Goal: Communication & Community: Answer question/provide support

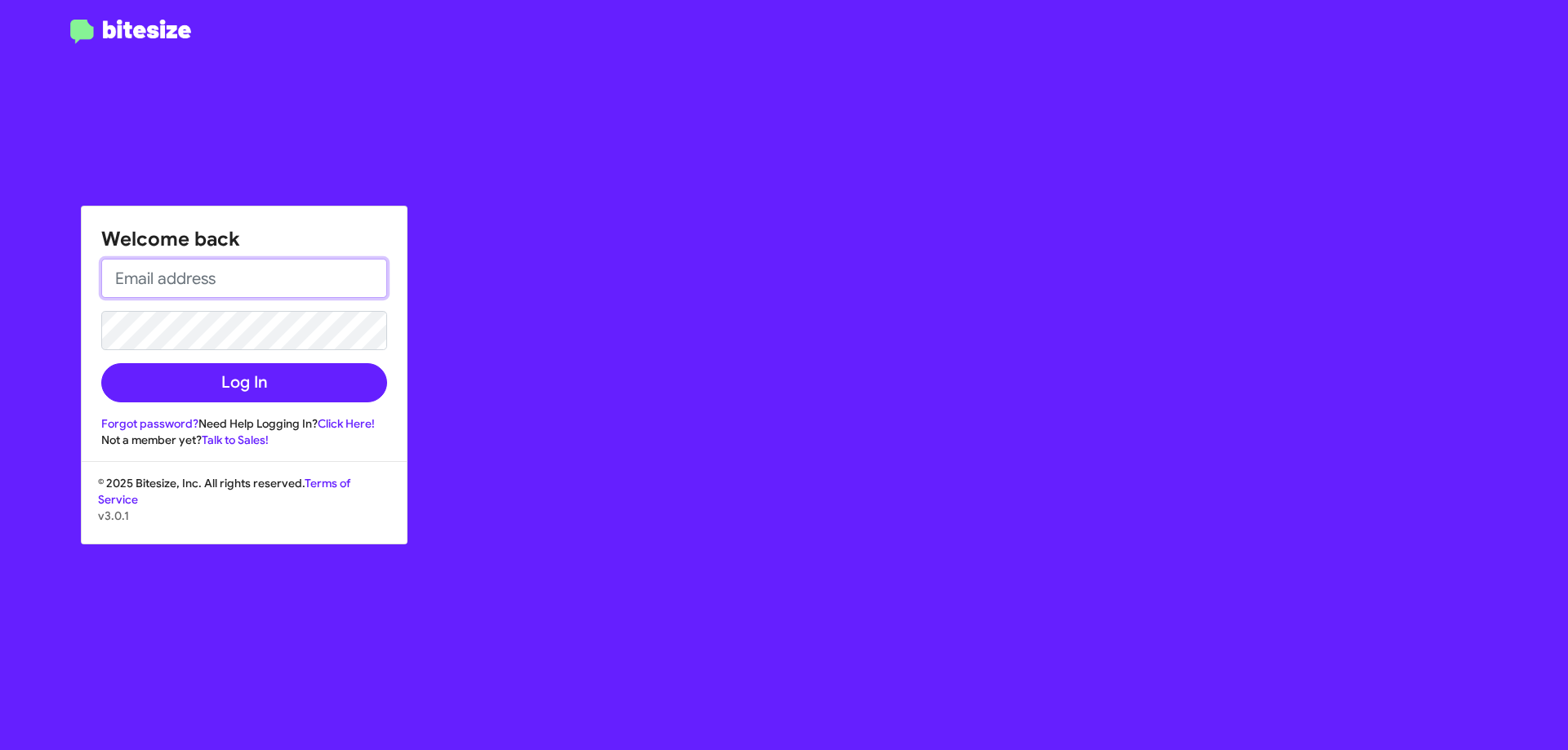
type input "[EMAIL_ADDRESS][DOMAIN_NAME]"
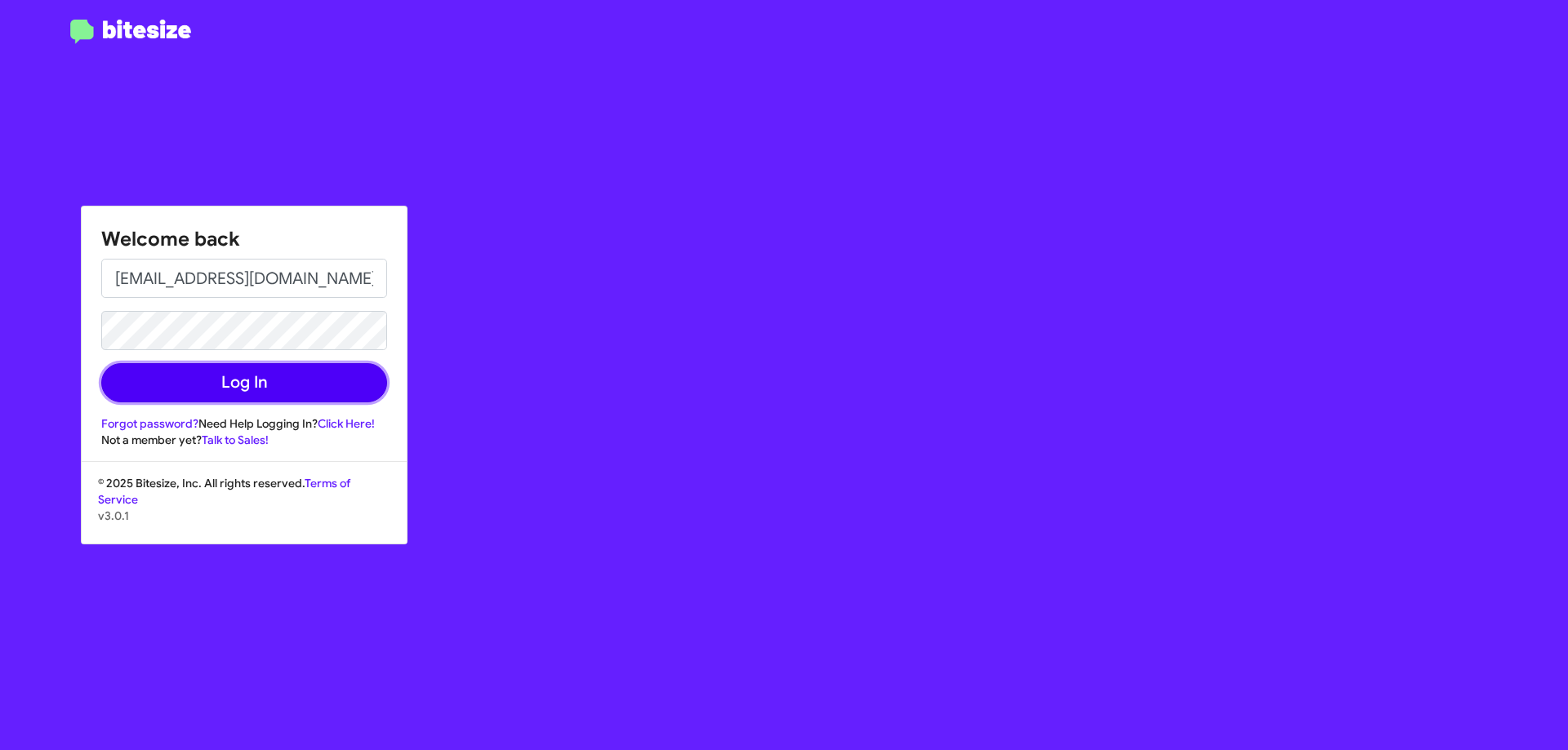
click at [246, 383] on button "Log In" at bounding box center [245, 382] width 286 height 39
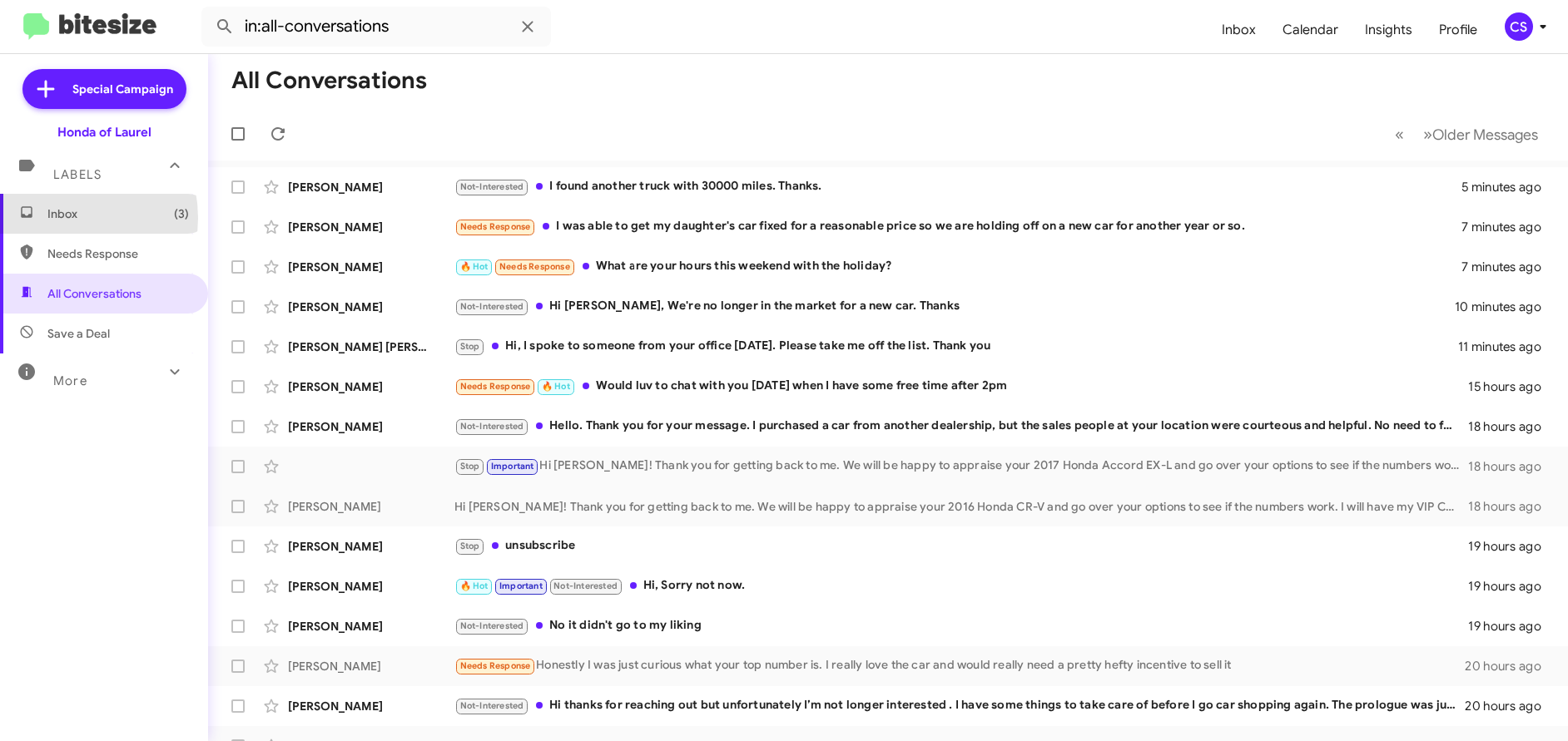
click at [60, 217] on span "Inbox (3)" at bounding box center [118, 213] width 141 height 17
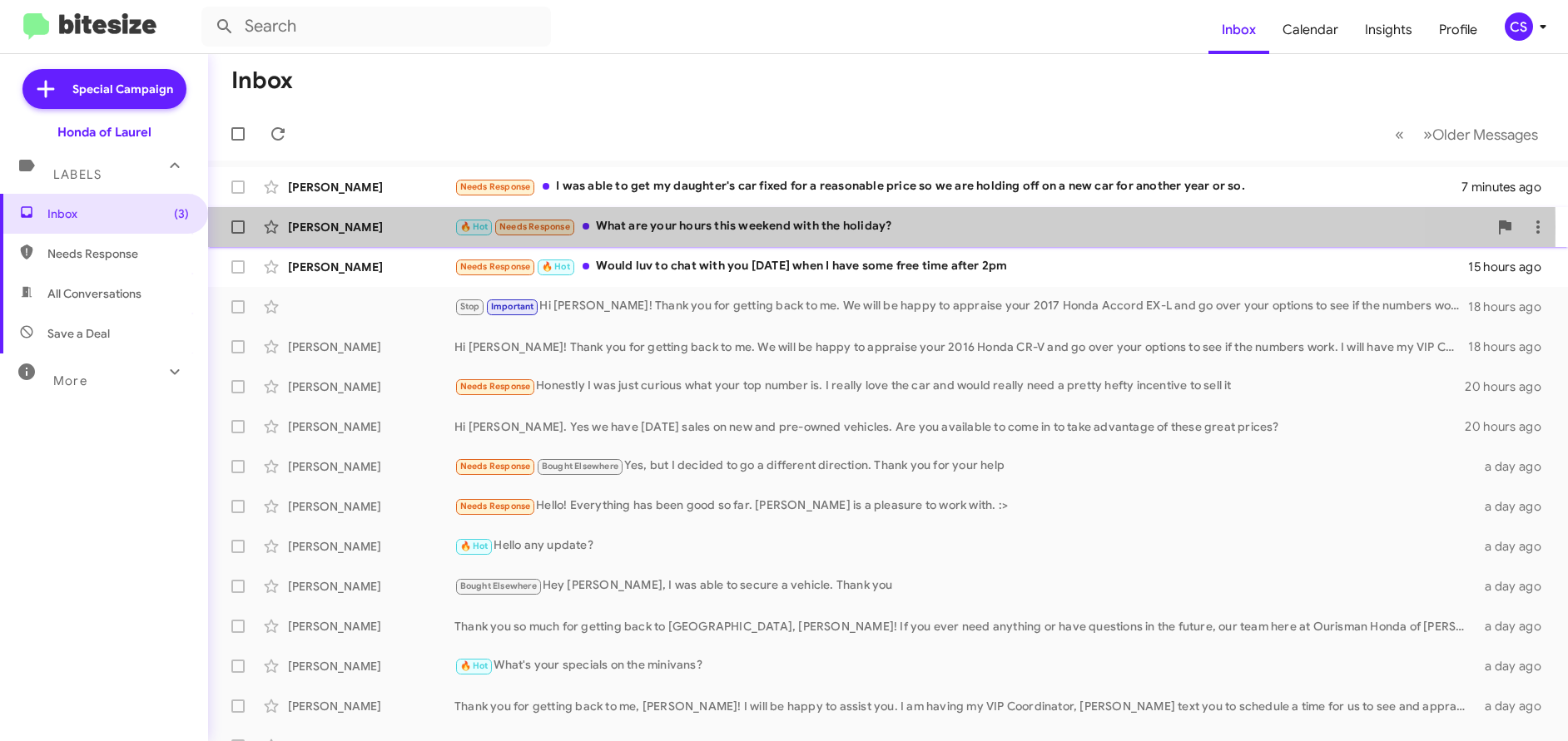
click at [327, 227] on div "[PERSON_NAME]" at bounding box center [371, 227] width 167 height 17
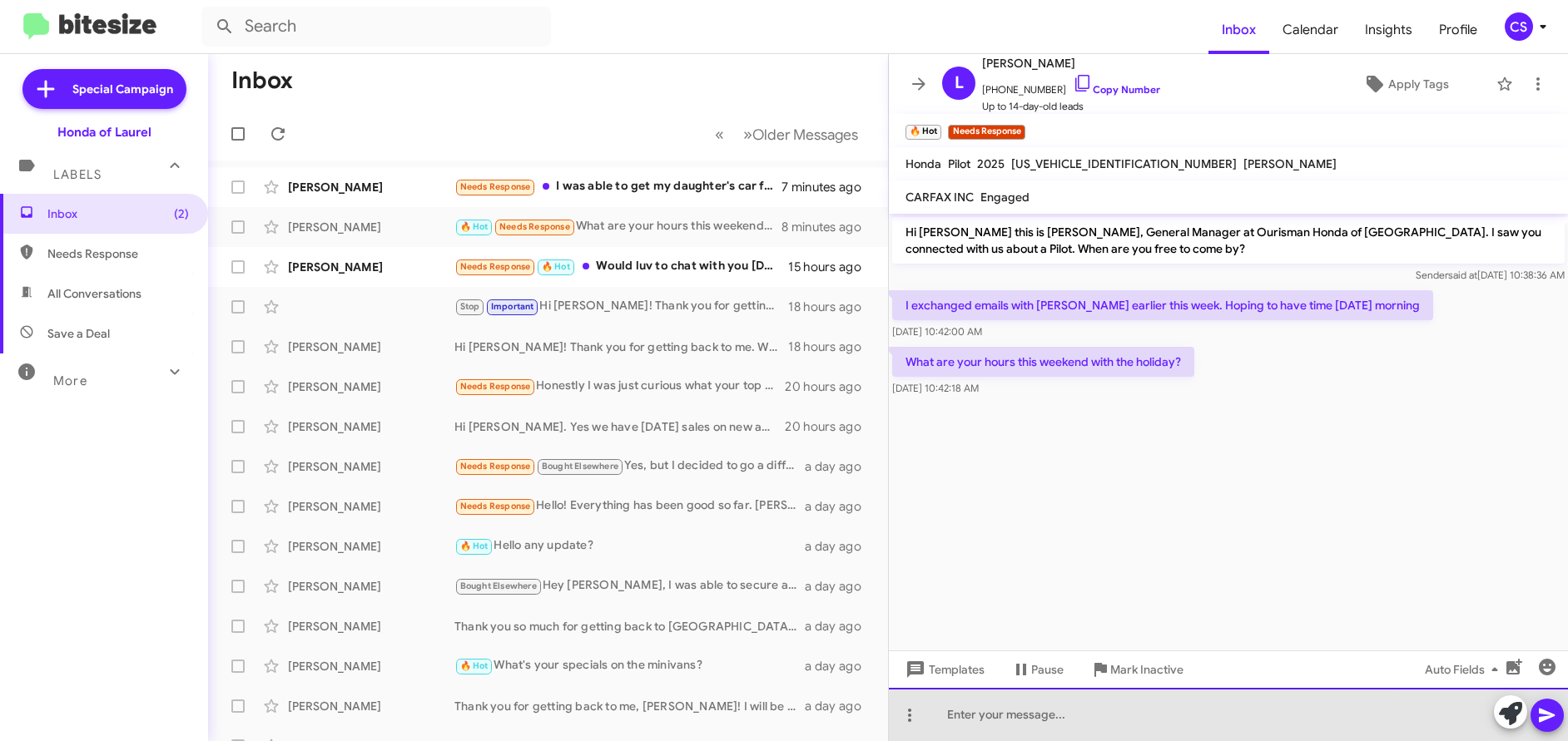
click at [954, 715] on div at bounding box center [1227, 715] width 679 height 54
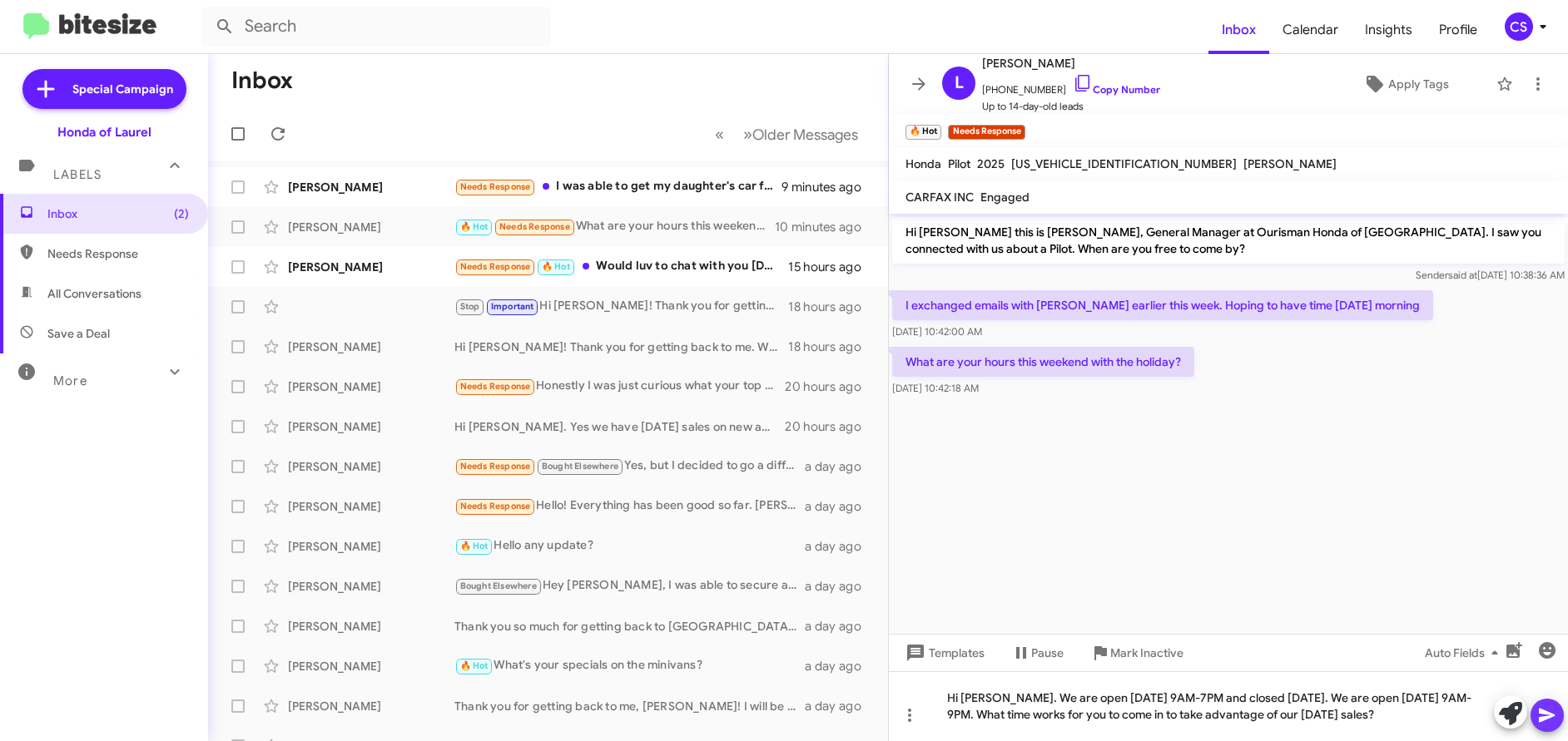
click at [1553, 719] on icon at bounding box center [1547, 716] width 20 height 20
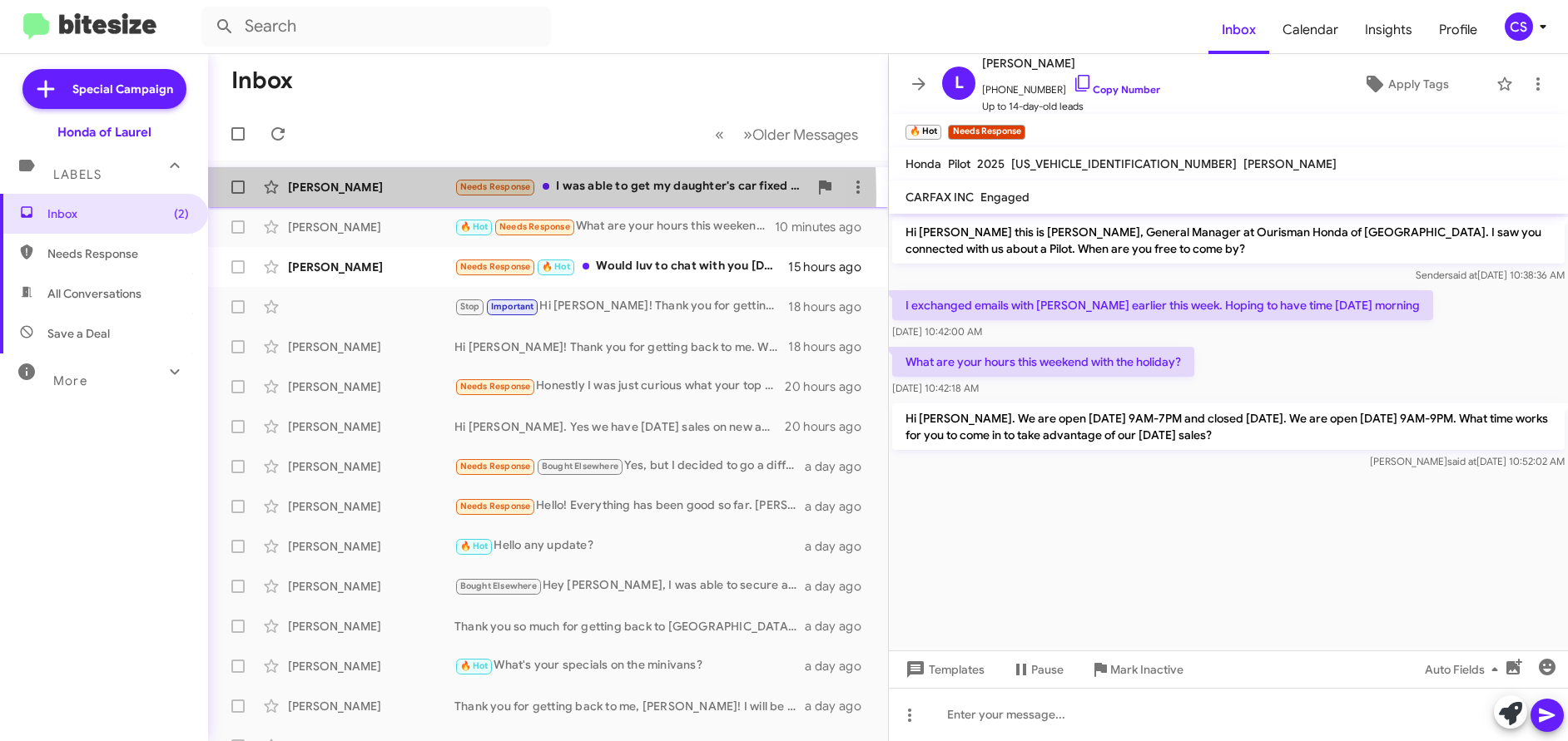
click at [332, 196] on div "[PERSON_NAME] Needs Response I was able to get my daughter's car fixed for a re…" at bounding box center [548, 187] width 653 height 33
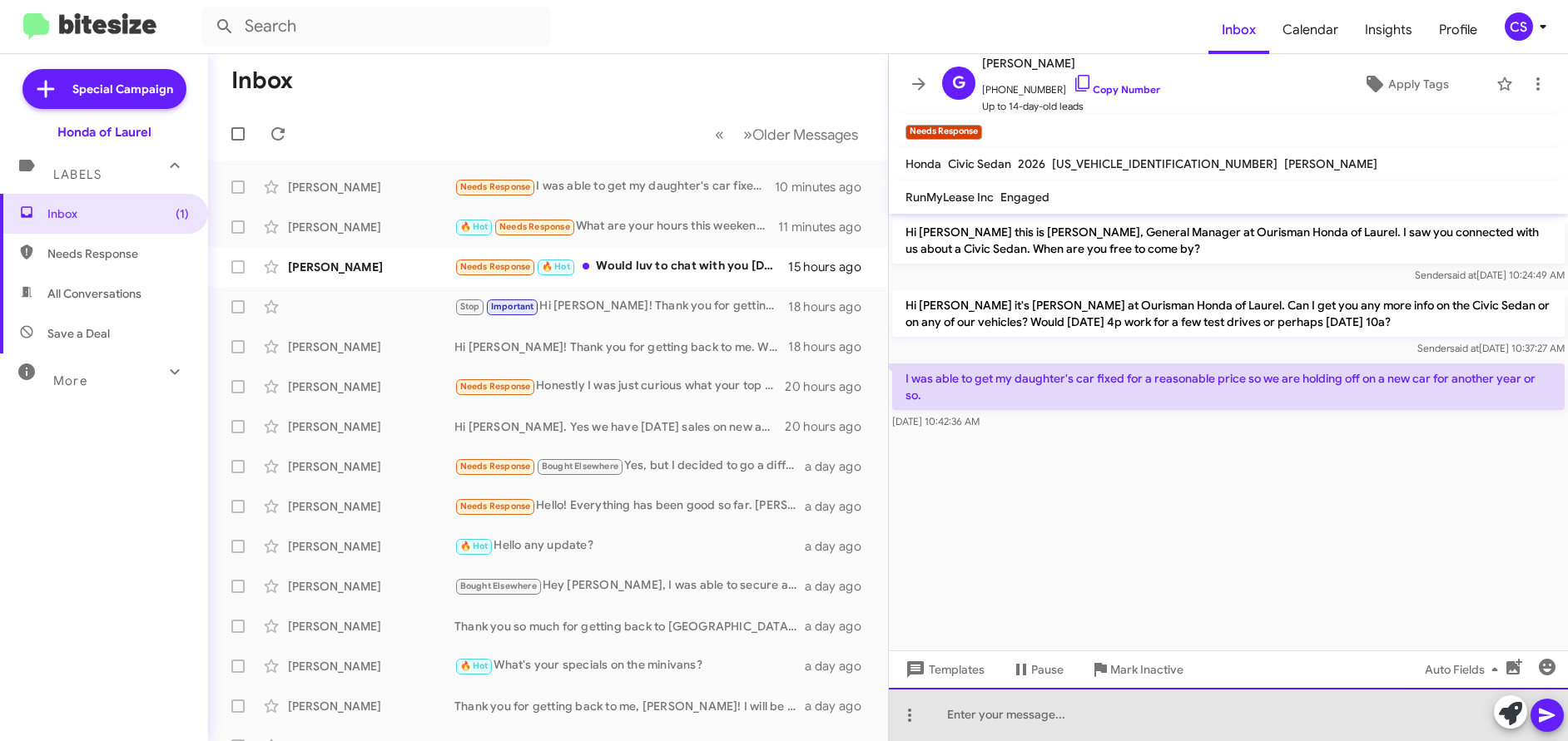
click at [956, 712] on div at bounding box center [1227, 715] width 679 height 54
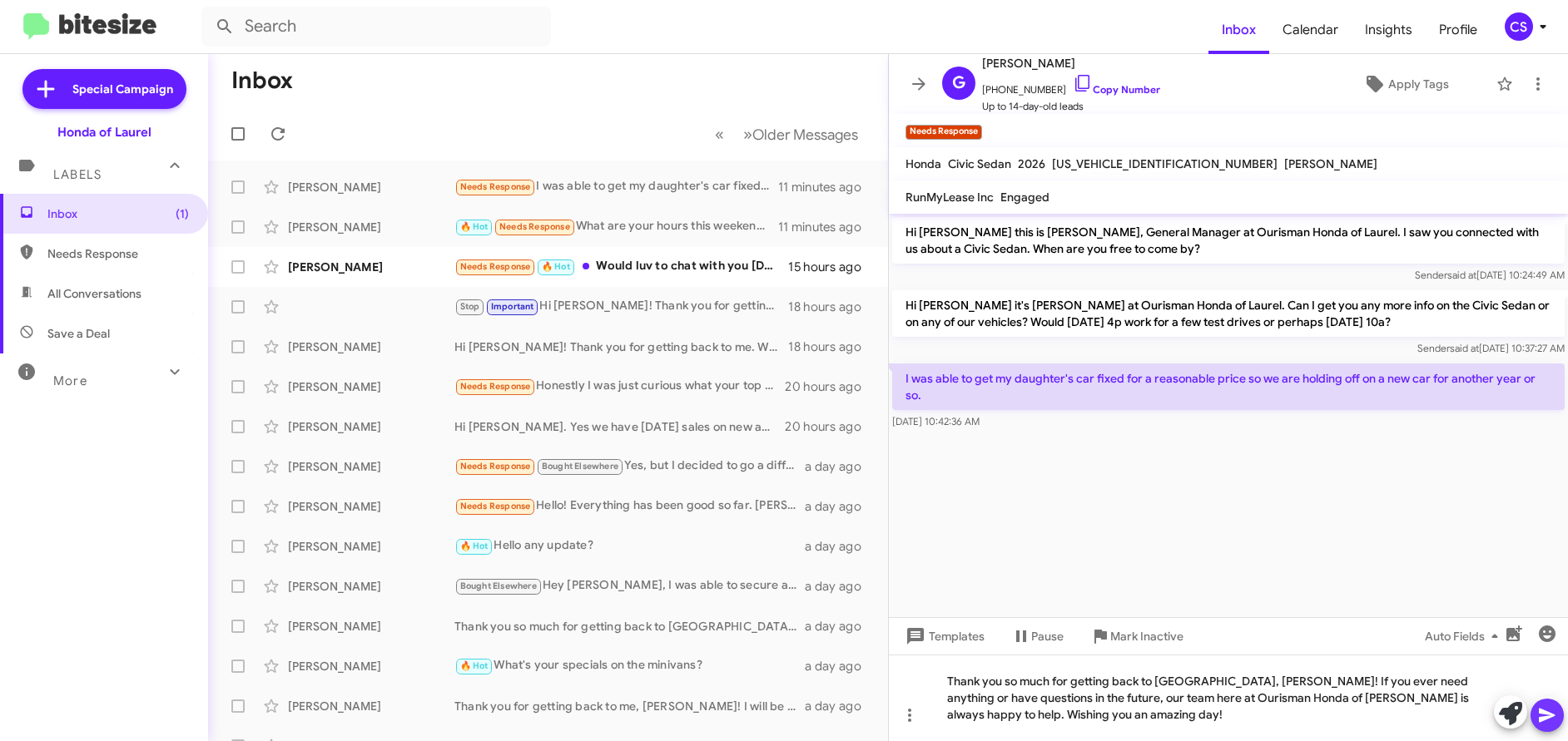
click at [1551, 718] on icon at bounding box center [1547, 716] width 20 height 20
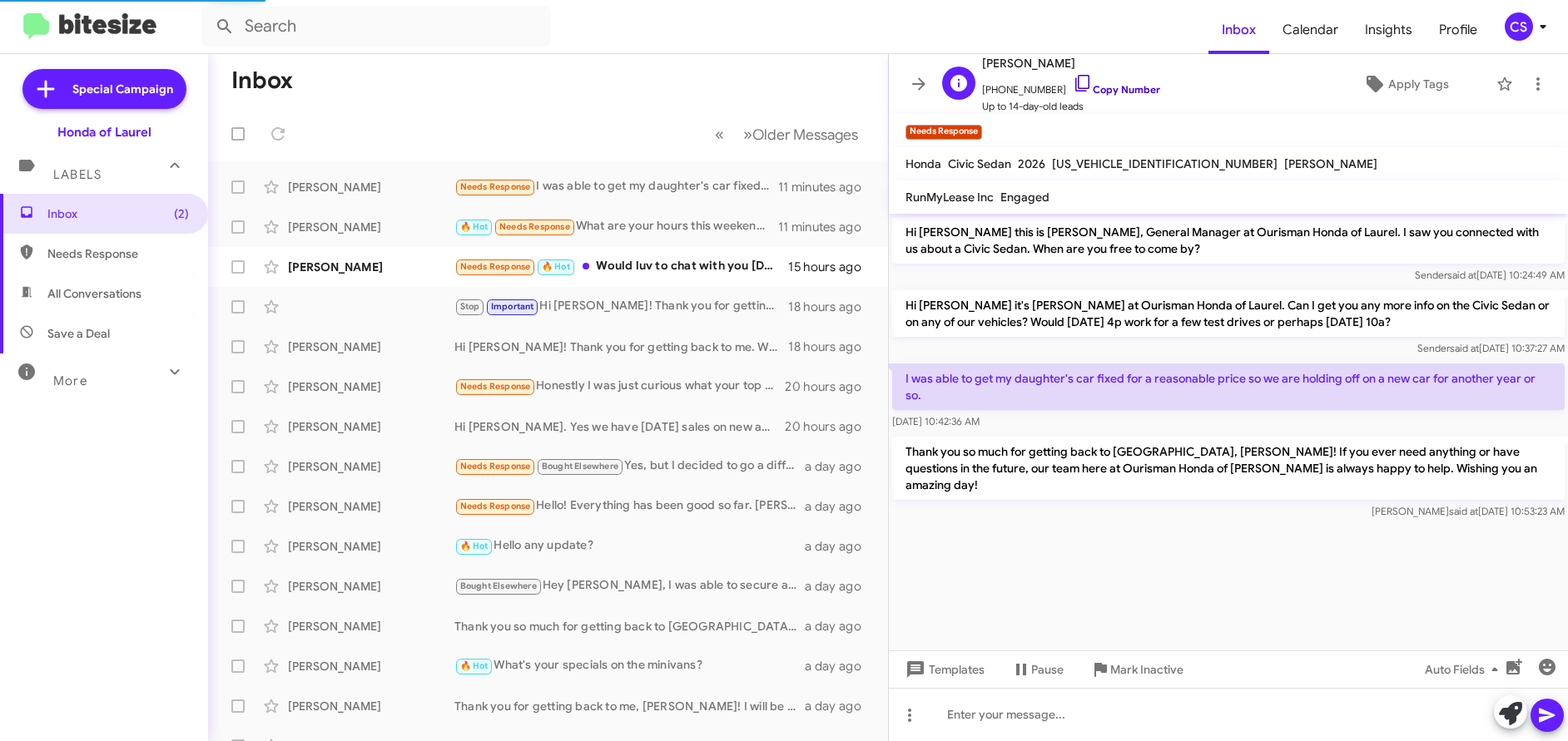
click at [1126, 91] on link "Copy Number" at bounding box center [1117, 90] width 88 height 12
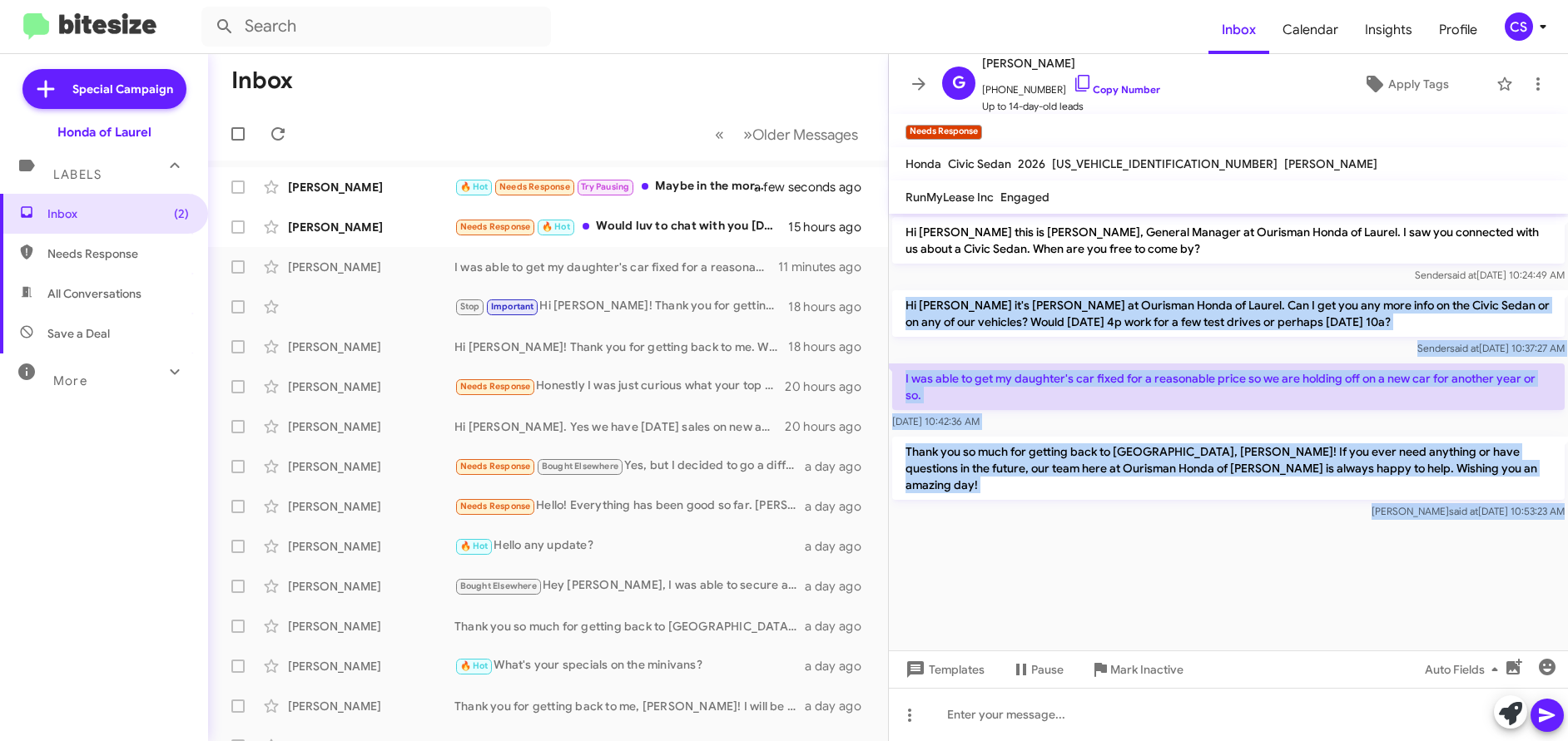
drag, startPoint x: 907, startPoint y: 306, endPoint x: 1336, endPoint y: 589, distance: 513.9
click at [1363, 605] on cdk-virtual-scroll-viewport "Hi [PERSON_NAME] this is [PERSON_NAME], General Manager at Ourisman Honda of La…" at bounding box center [1227, 433] width 679 height 437
click at [1174, 551] on cdk-virtual-scroll-viewport "Hi [PERSON_NAME] this is [PERSON_NAME], General Manager at Ourisman Honda of La…" at bounding box center [1227, 433] width 679 height 437
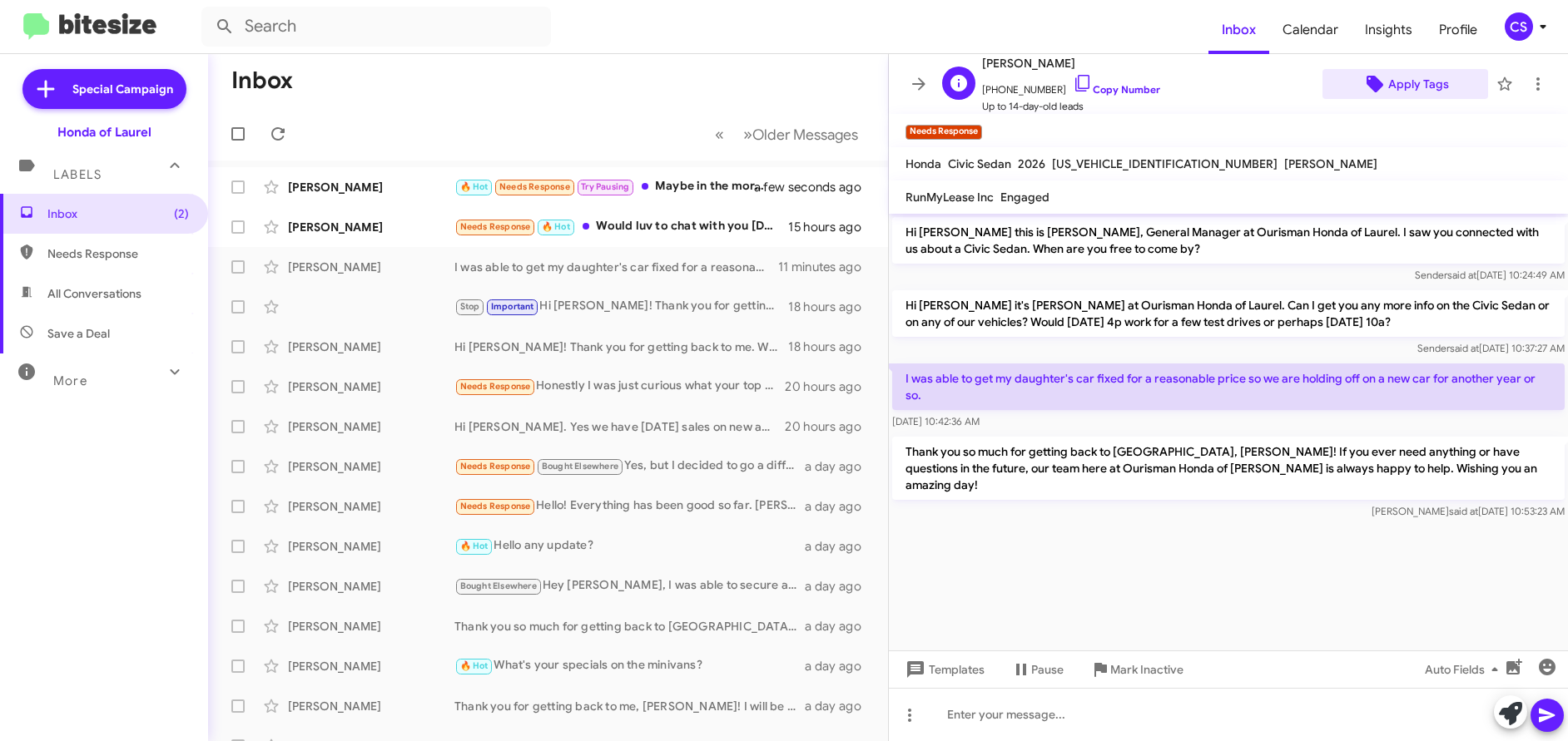
click at [1415, 83] on span "Apply Tags" at bounding box center [1418, 84] width 61 height 30
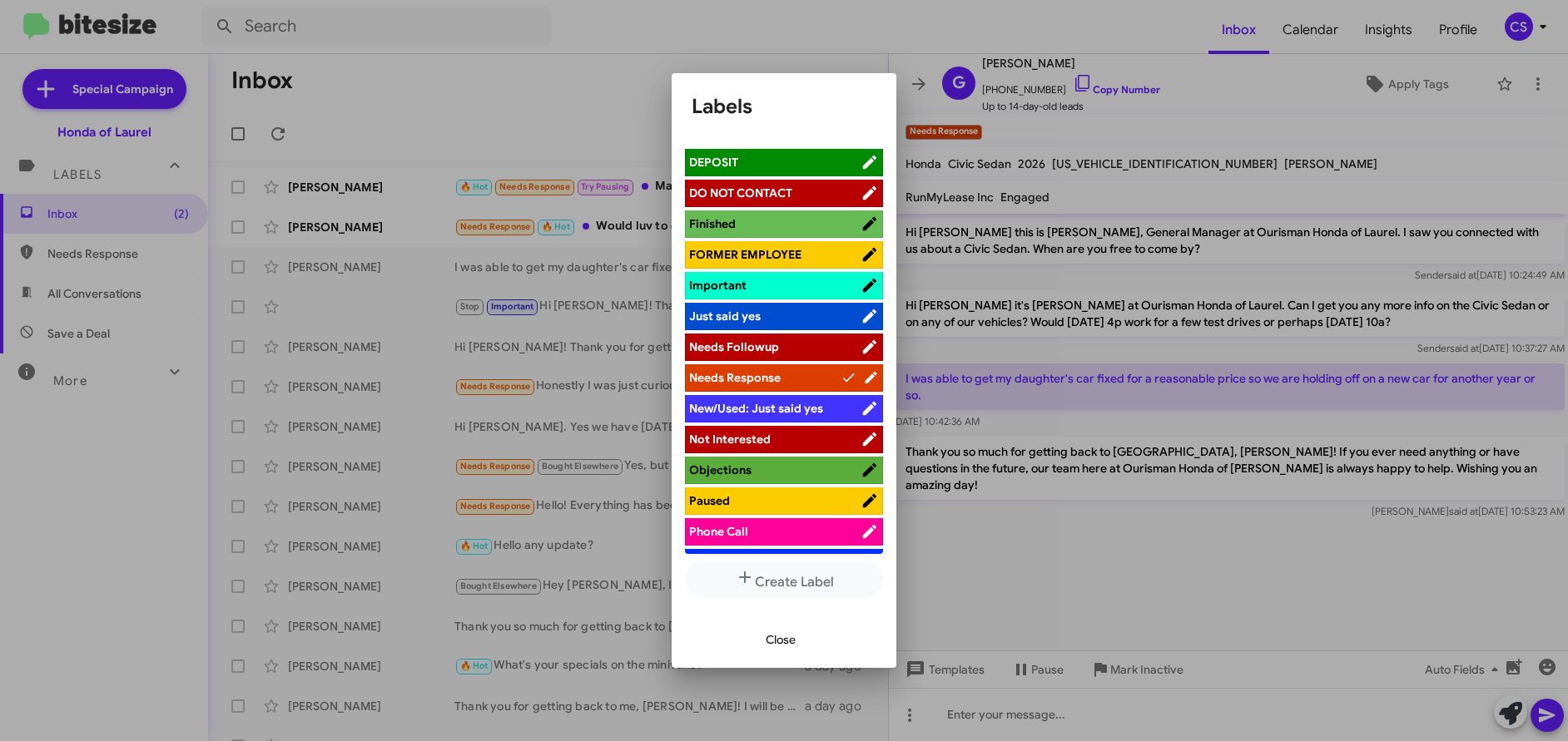
scroll to position [499, 0]
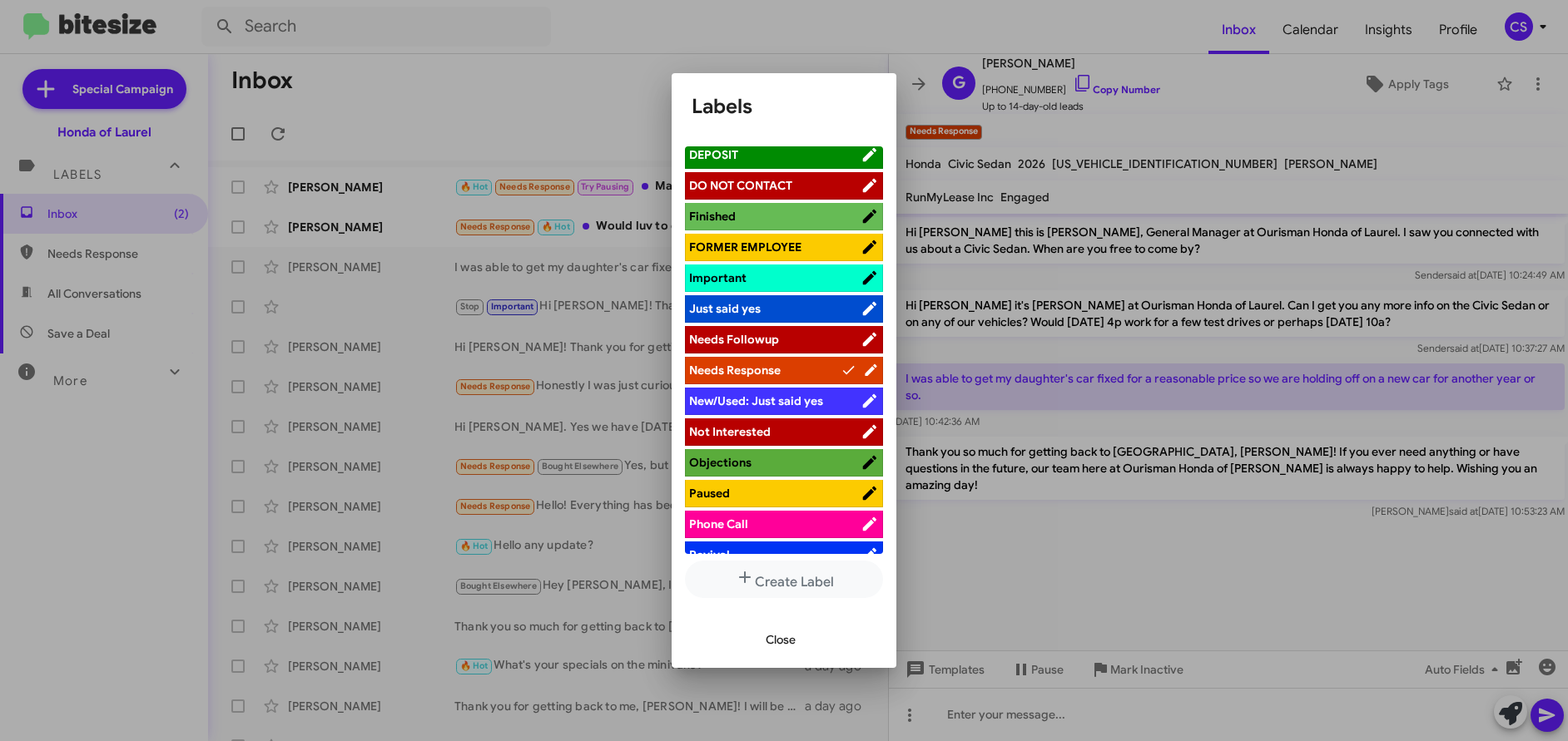
click at [746, 435] on span "Not Interested" at bounding box center [730, 431] width 82 height 15
click at [787, 646] on span "Close" at bounding box center [780, 640] width 30 height 30
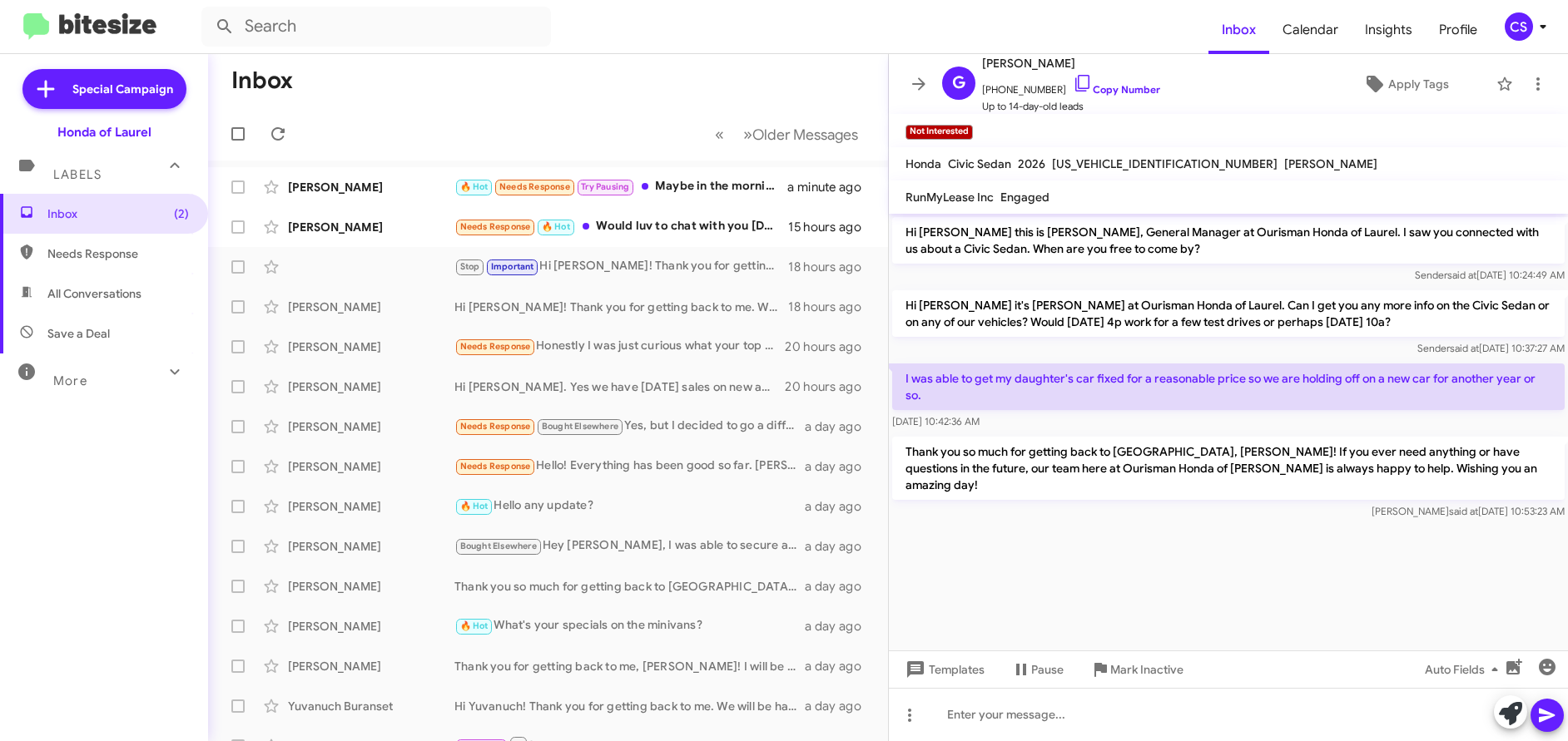
drag, startPoint x: 904, startPoint y: 378, endPoint x: 1554, endPoint y: 376, distance: 650.0
click at [1554, 376] on p "I was able to get my daughter's car fixed for a reasonable price so we are hold…" at bounding box center [1228, 386] width 673 height 47
copy p "I was able to get my daughter's car fixed for a reasonable price so we are hold…"
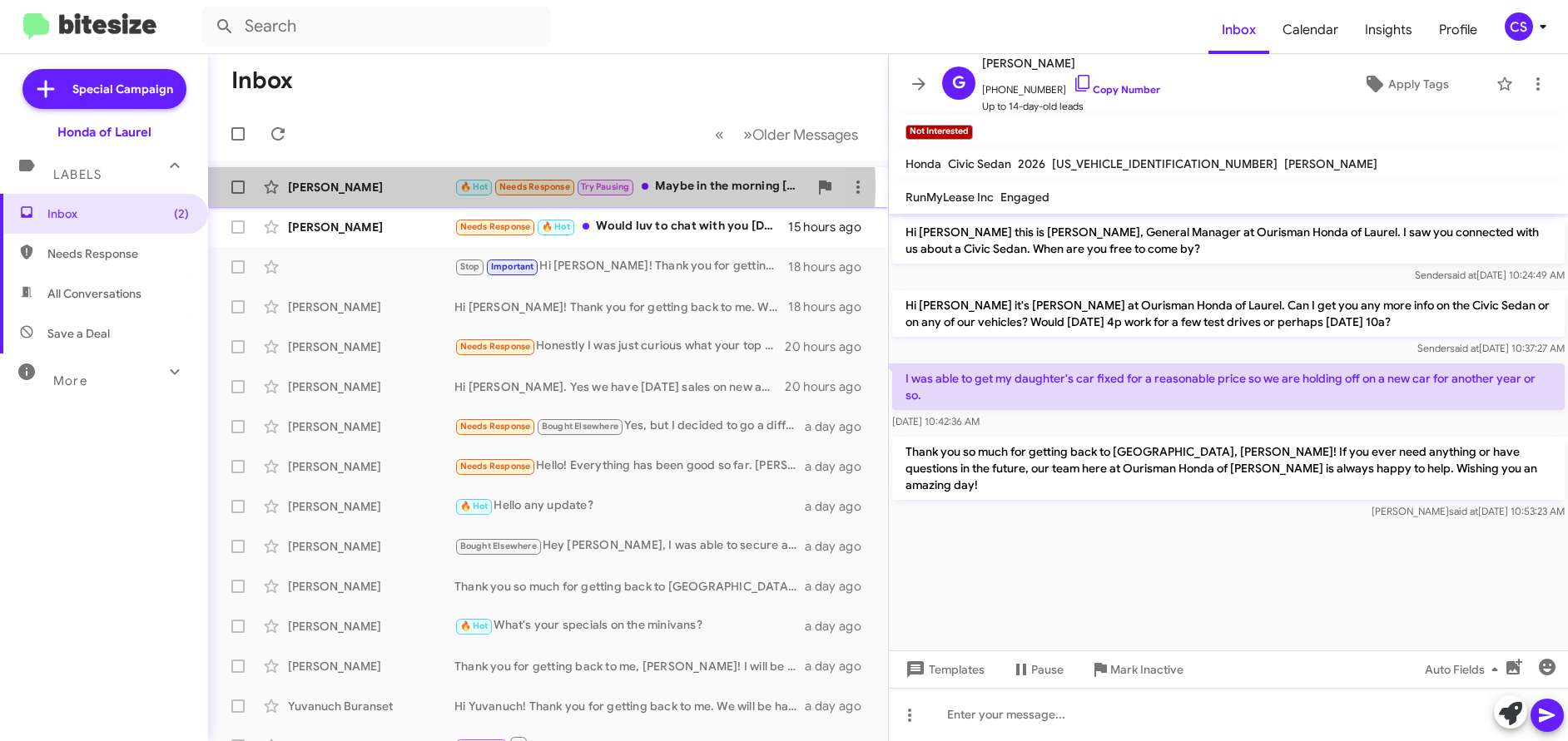
click at [332, 187] on div "[PERSON_NAME]" at bounding box center [371, 187] width 167 height 17
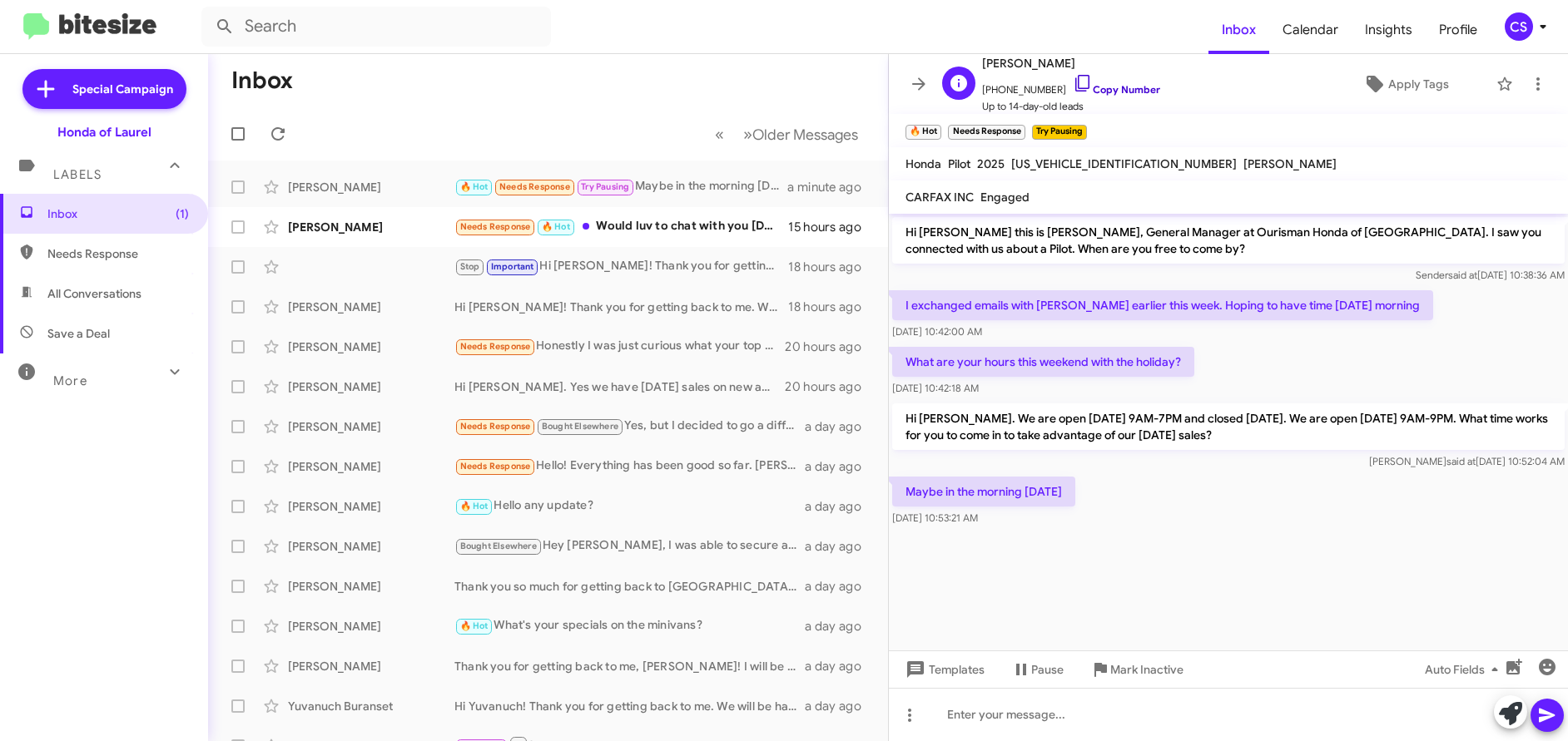
click at [1118, 93] on link "Copy Number" at bounding box center [1117, 90] width 88 height 12
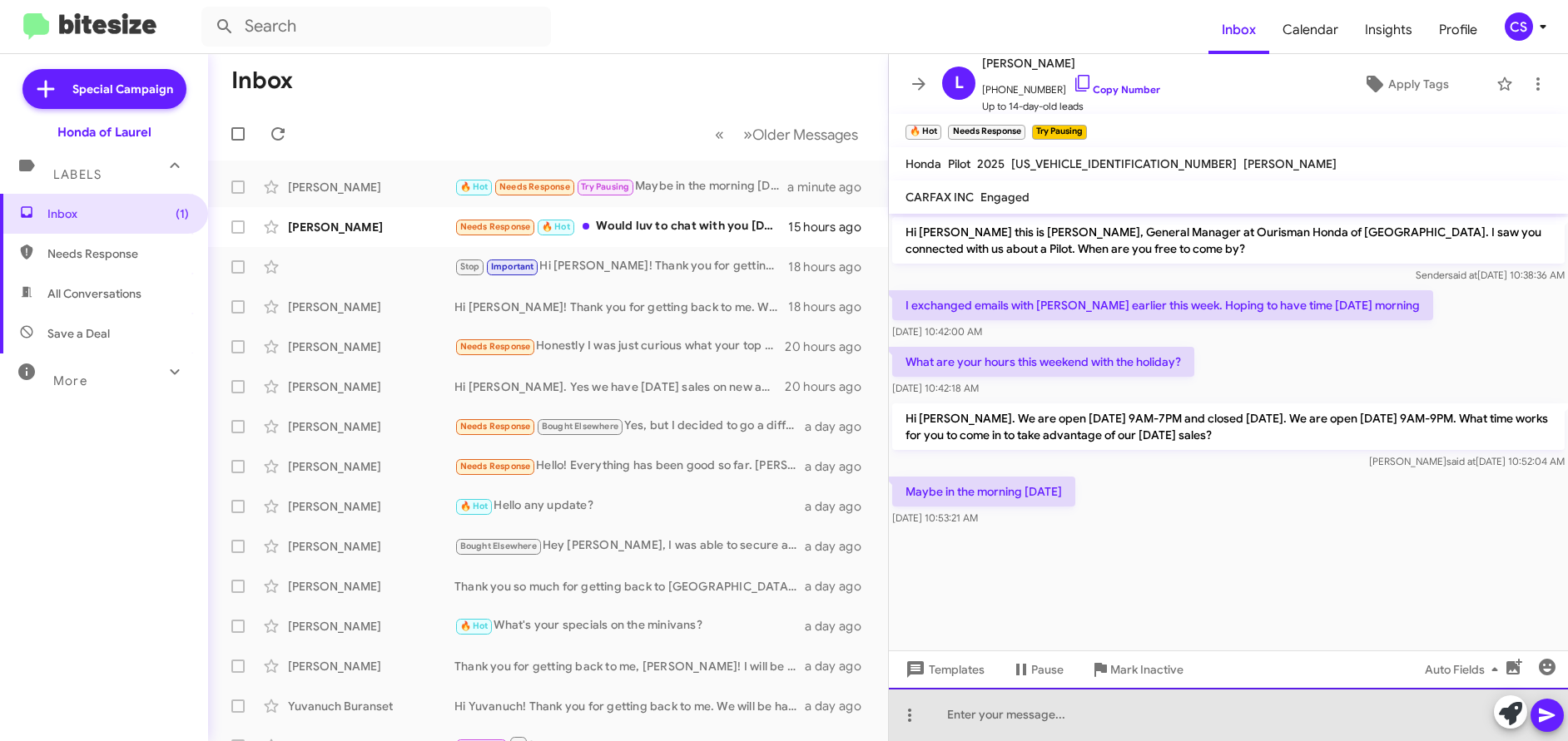
click at [982, 717] on div at bounding box center [1227, 715] width 679 height 54
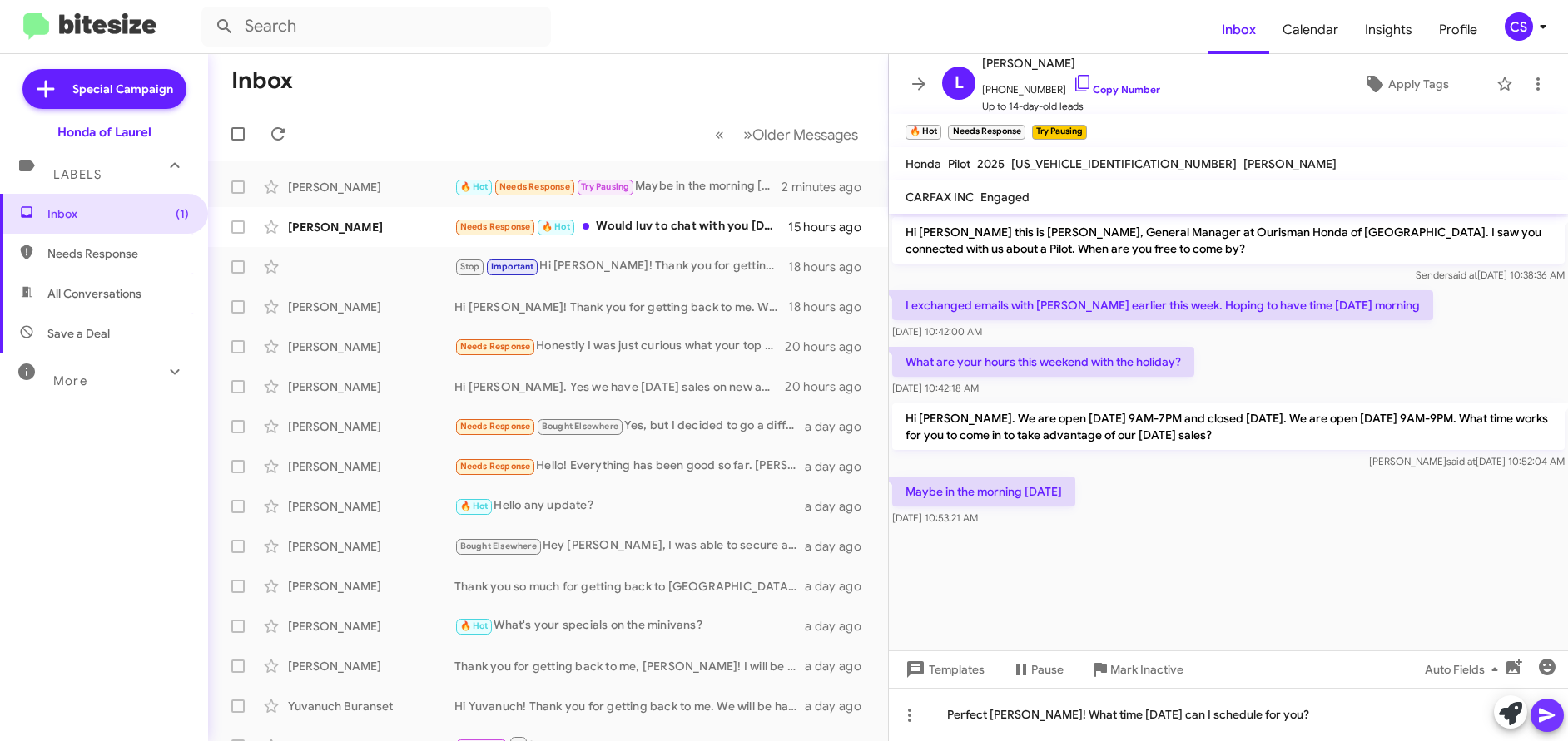
click at [1544, 714] on icon at bounding box center [1546, 716] width 16 height 14
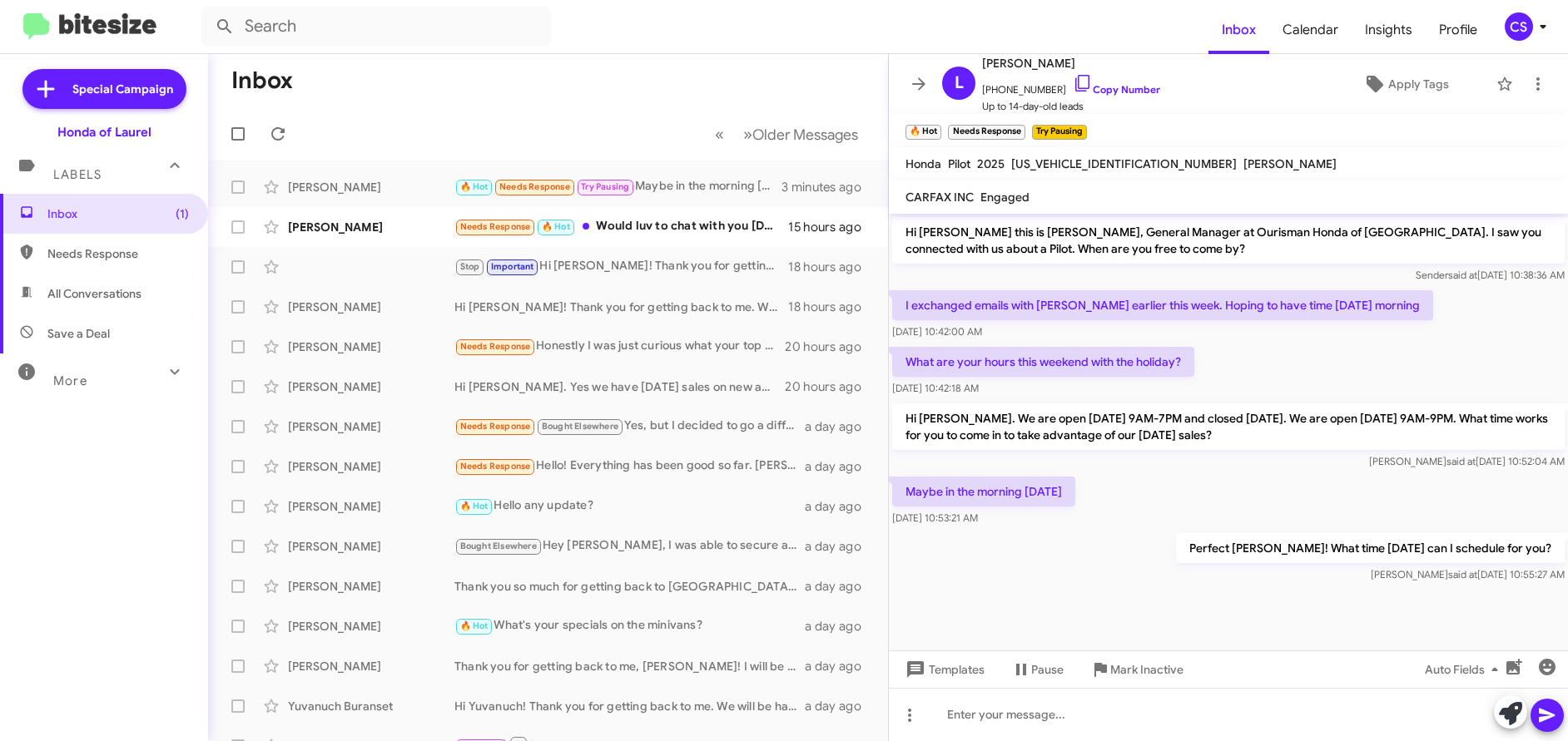
drag, startPoint x: 907, startPoint y: 230, endPoint x: 1329, endPoint y: 624, distance: 577.3
click at [1329, 624] on cdk-virtual-scroll-viewport "Hi [PERSON_NAME] this is [PERSON_NAME], General Manager at Ourisman Honda of [G…" at bounding box center [1227, 433] width 679 height 437
copy div "Hi [PERSON_NAME] this is [PERSON_NAME], General Manager at Ourisman Honda of [G…"
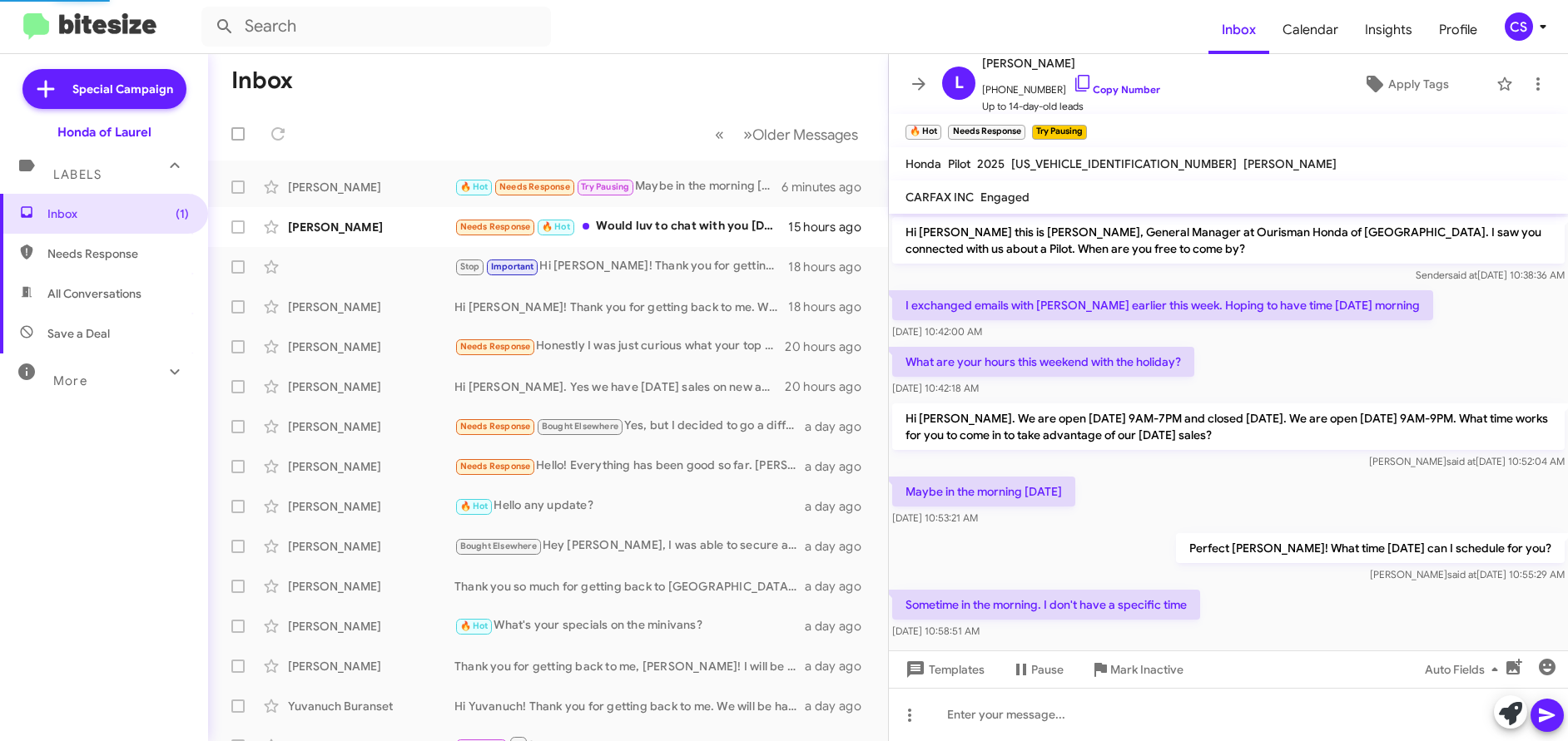
scroll to position [22, 0]
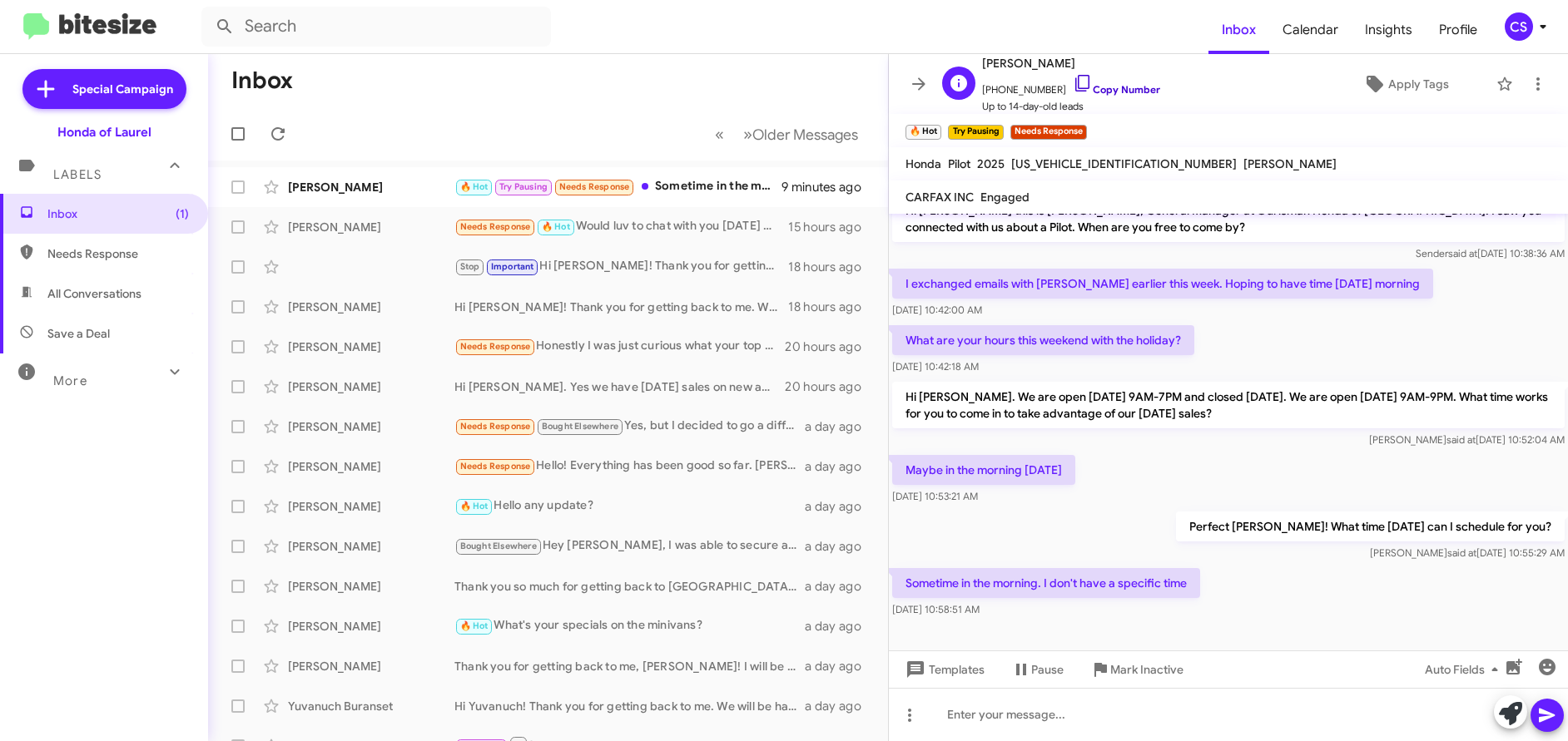
click at [1116, 88] on link "Copy Number" at bounding box center [1117, 90] width 88 height 12
copy div "Hi [PERSON_NAME] this is [PERSON_NAME], General Manager at Ourisman Honda of [G…"
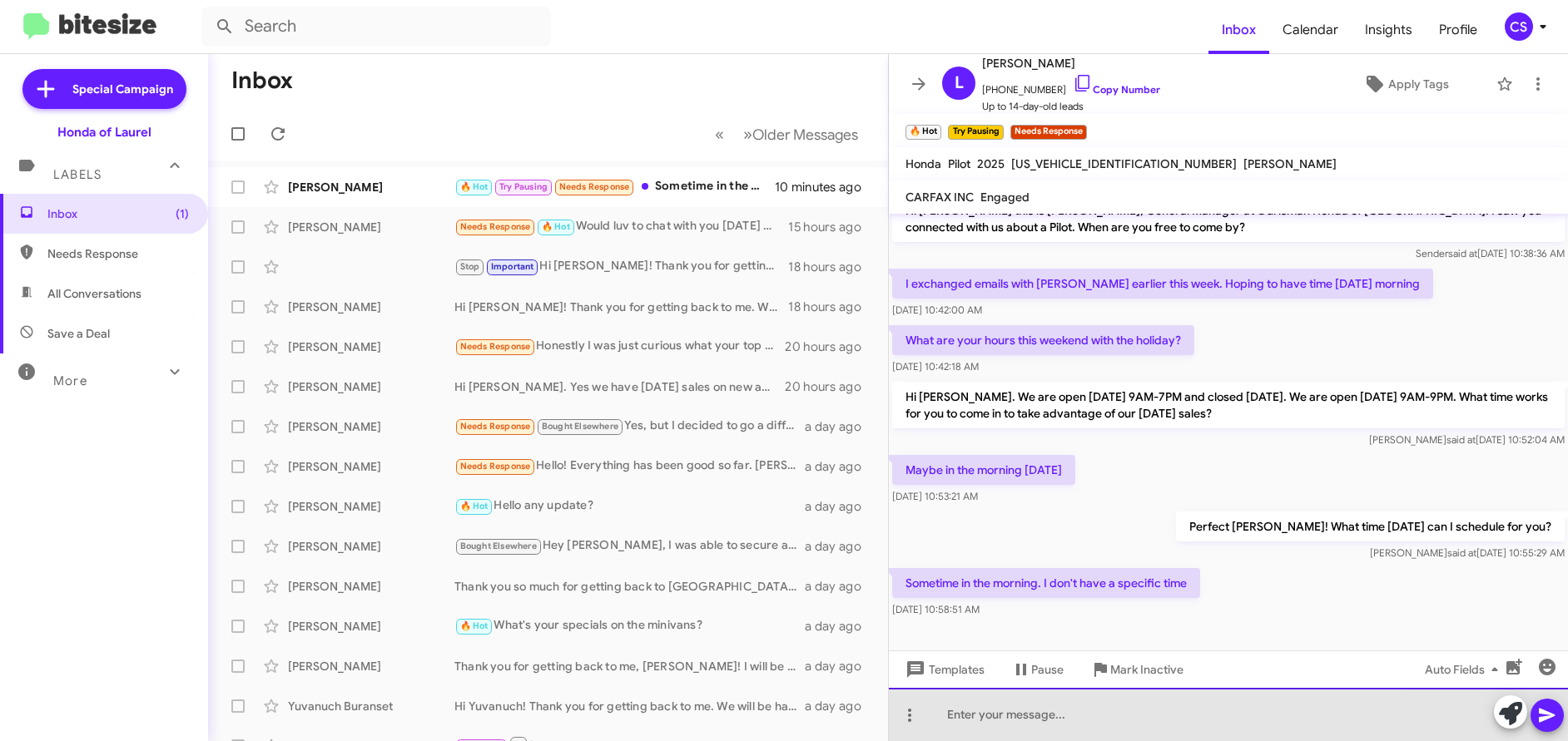
click at [959, 715] on div at bounding box center [1227, 715] width 679 height 54
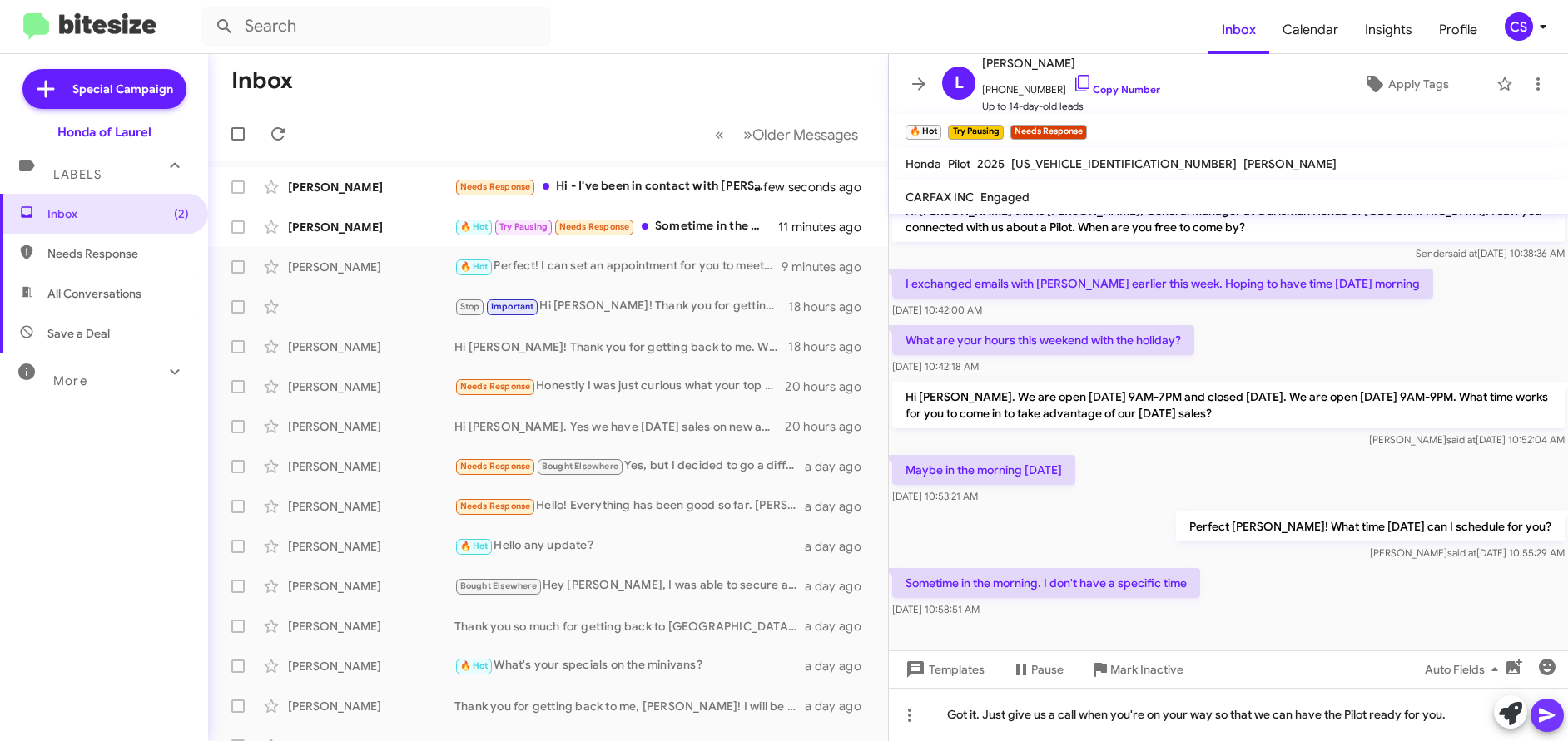
click at [1550, 716] on icon at bounding box center [1547, 716] width 20 height 20
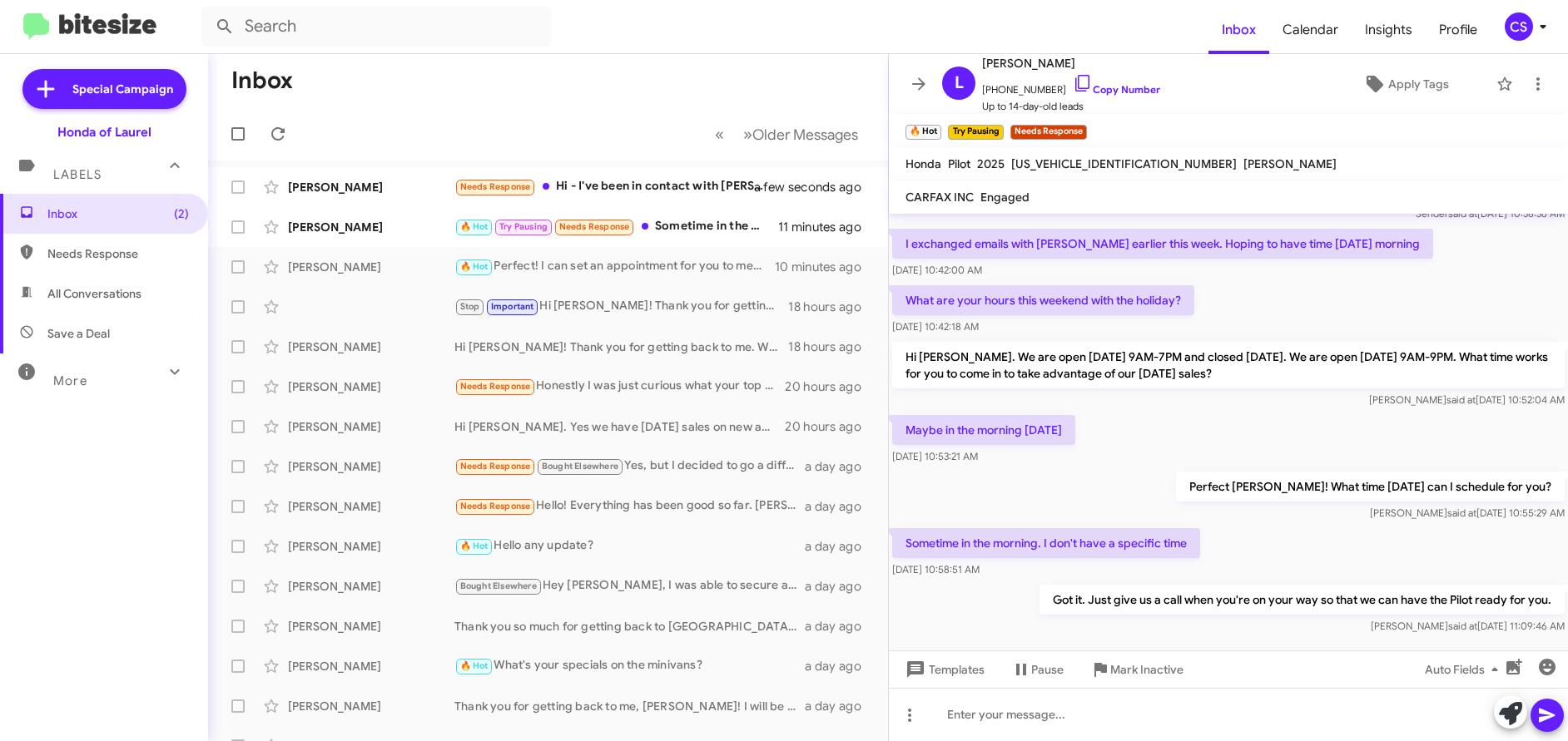
scroll to position [83, 0]
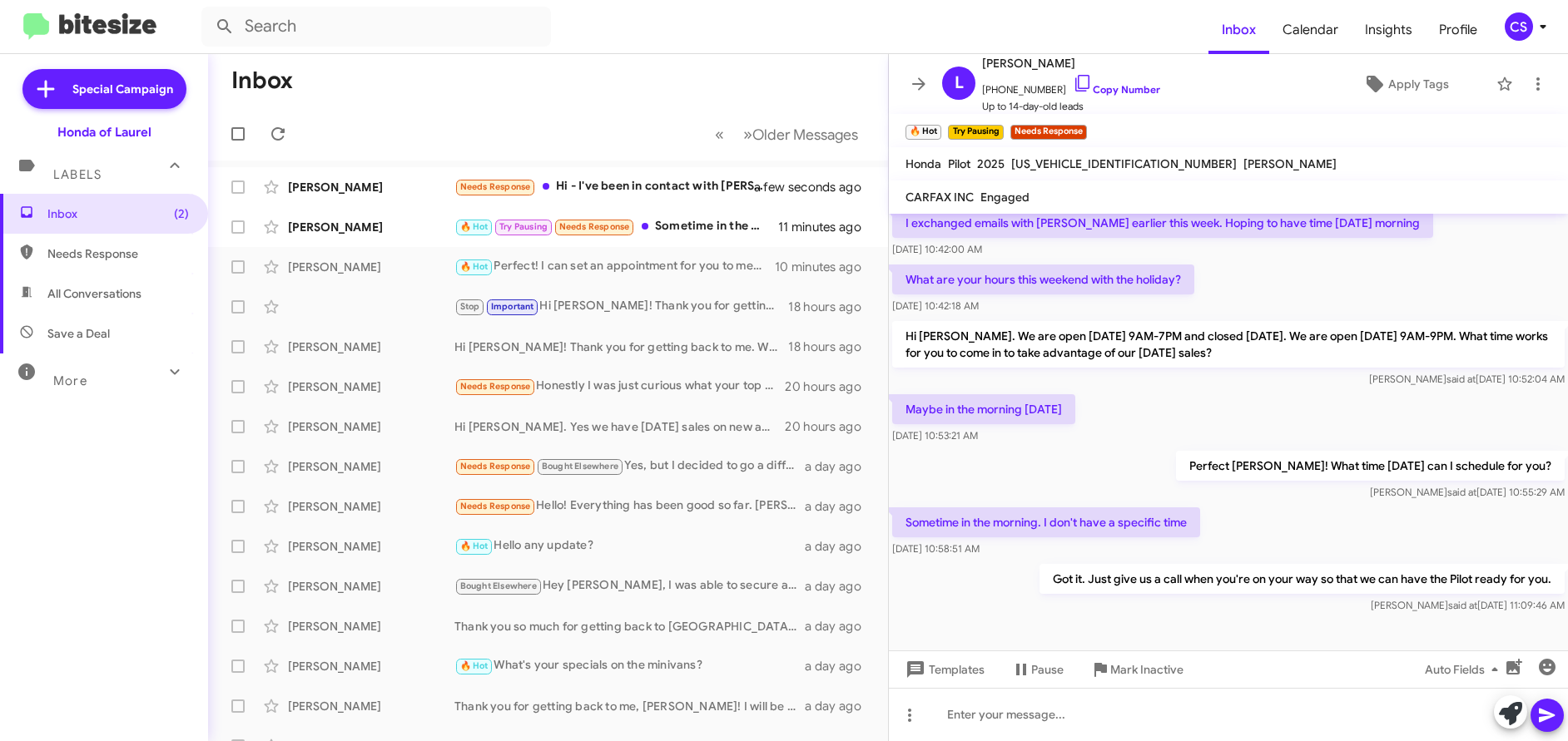
drag, startPoint x: 906, startPoint y: 229, endPoint x: 1334, endPoint y: 680, distance: 621.8
click at [1334, 681] on div "Hi [PERSON_NAME] this is [PERSON_NAME], General Manager at Ourisman Honda of [G…" at bounding box center [1227, 478] width 679 height 528
copy div "Hi [PERSON_NAME] this is [PERSON_NAME], General Manager at Ourisman Honda of [G…"
click at [1004, 6] on mat-toolbar "Inbox Calendar Insights Profile CS" at bounding box center [784, 26] width 1568 height 54
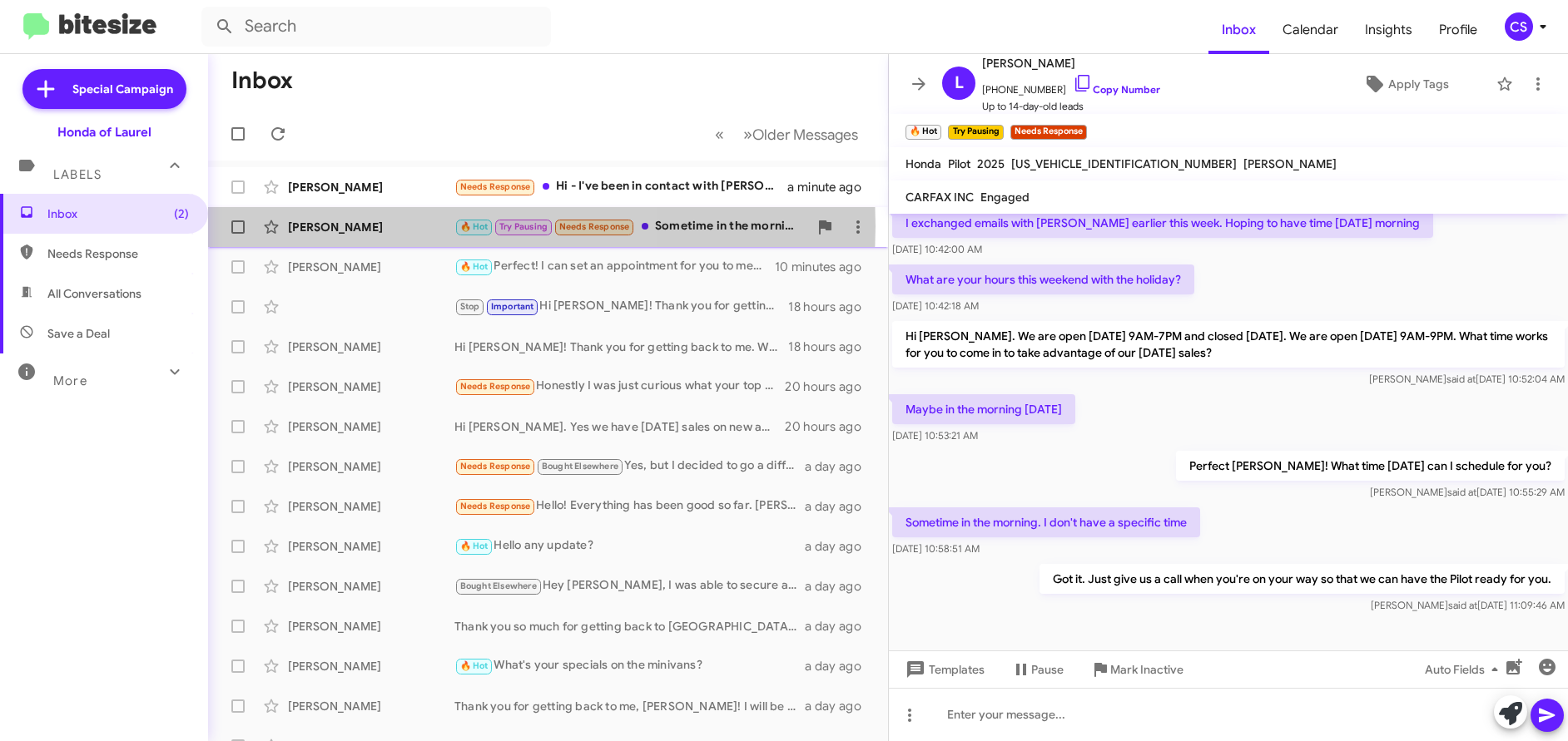
click at [342, 227] on div "[PERSON_NAME]" at bounding box center [371, 227] width 167 height 17
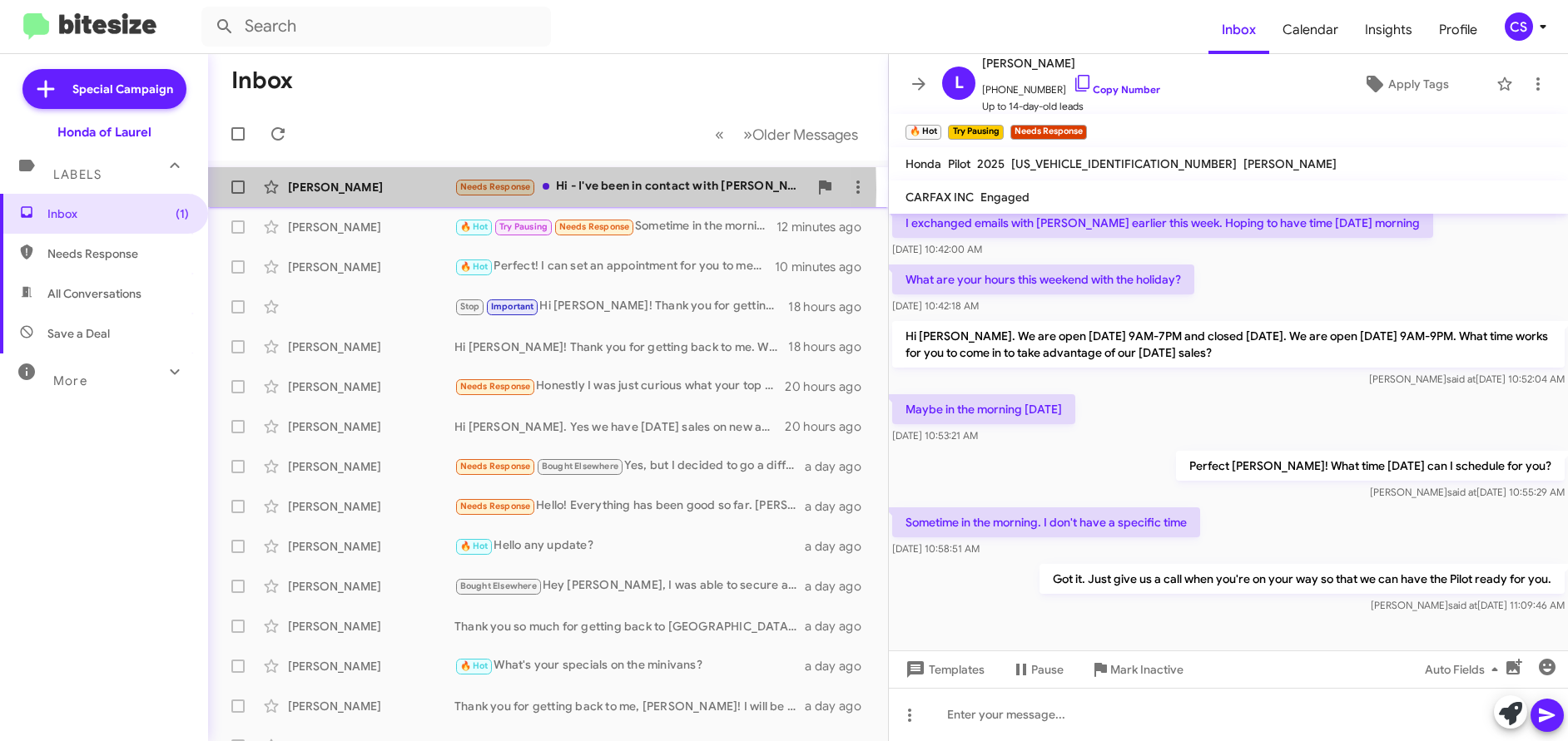
click at [334, 189] on div "[PERSON_NAME]" at bounding box center [371, 187] width 167 height 17
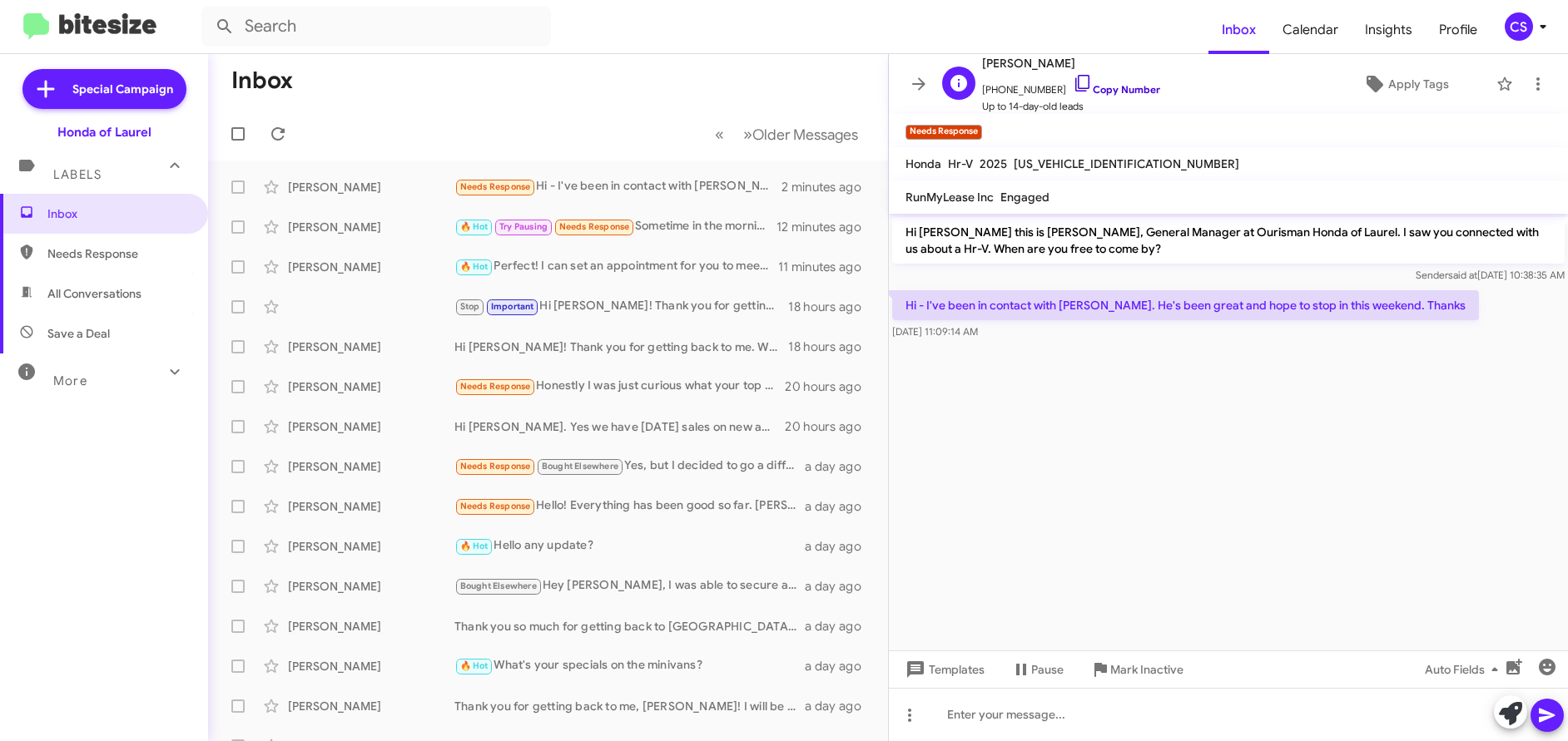
click at [1118, 88] on link "Copy Number" at bounding box center [1117, 90] width 88 height 12
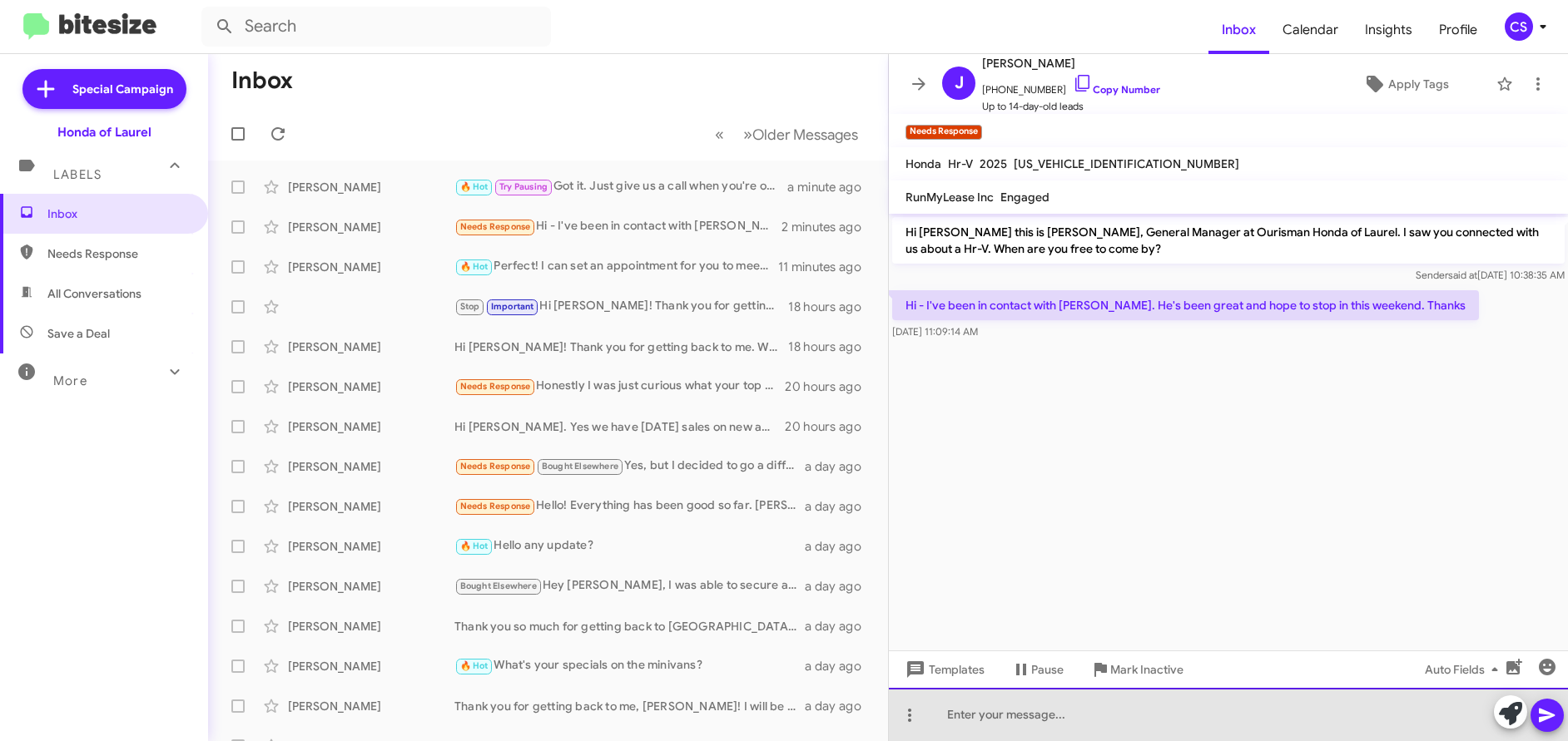
click at [953, 712] on div at bounding box center [1227, 715] width 679 height 54
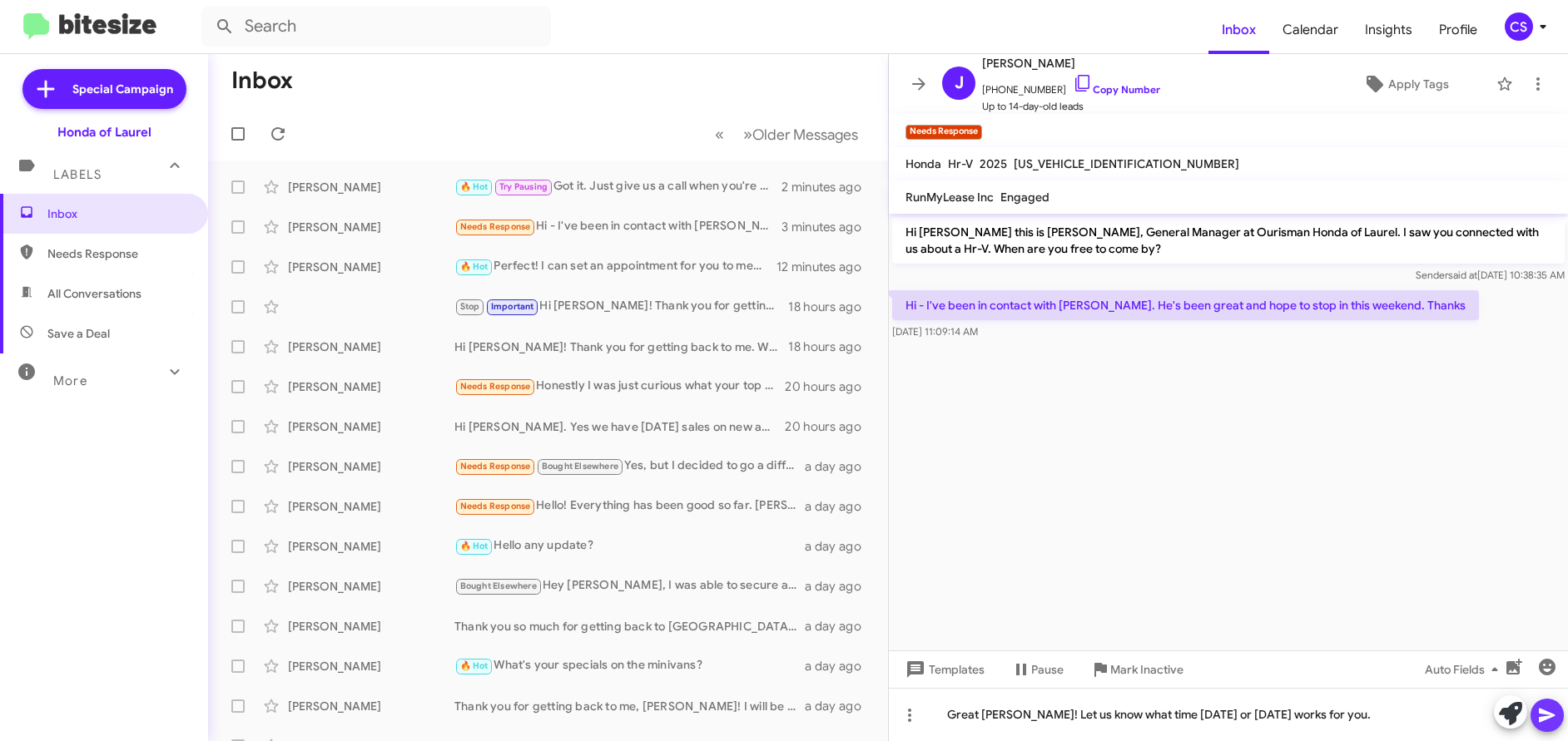
click at [1551, 718] on icon at bounding box center [1547, 716] width 20 height 20
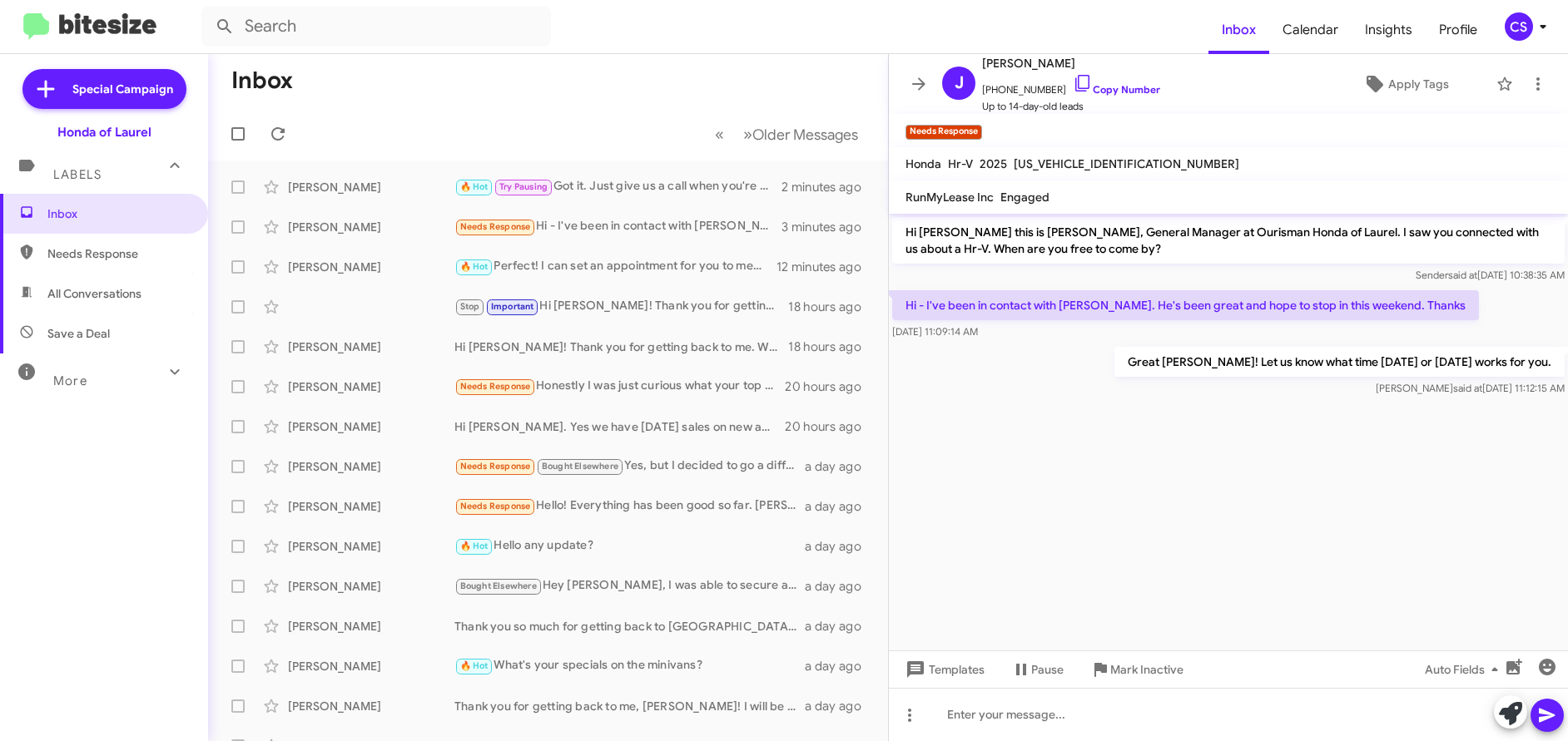
drag, startPoint x: 905, startPoint y: 232, endPoint x: 1144, endPoint y: 404, distance: 294.5
click at [1342, 502] on cdk-virtual-scroll-viewport "Hi [PERSON_NAME] this is [PERSON_NAME], General Manager at Ourisman Honda of La…" at bounding box center [1227, 433] width 679 height 437
copy div "Hi [PERSON_NAME] this is [PERSON_NAME], General Manager at Ourisman Honda of La…"
click at [115, 295] on span "All Conversations" at bounding box center [94, 293] width 94 height 17
type input "in:all-conversations"
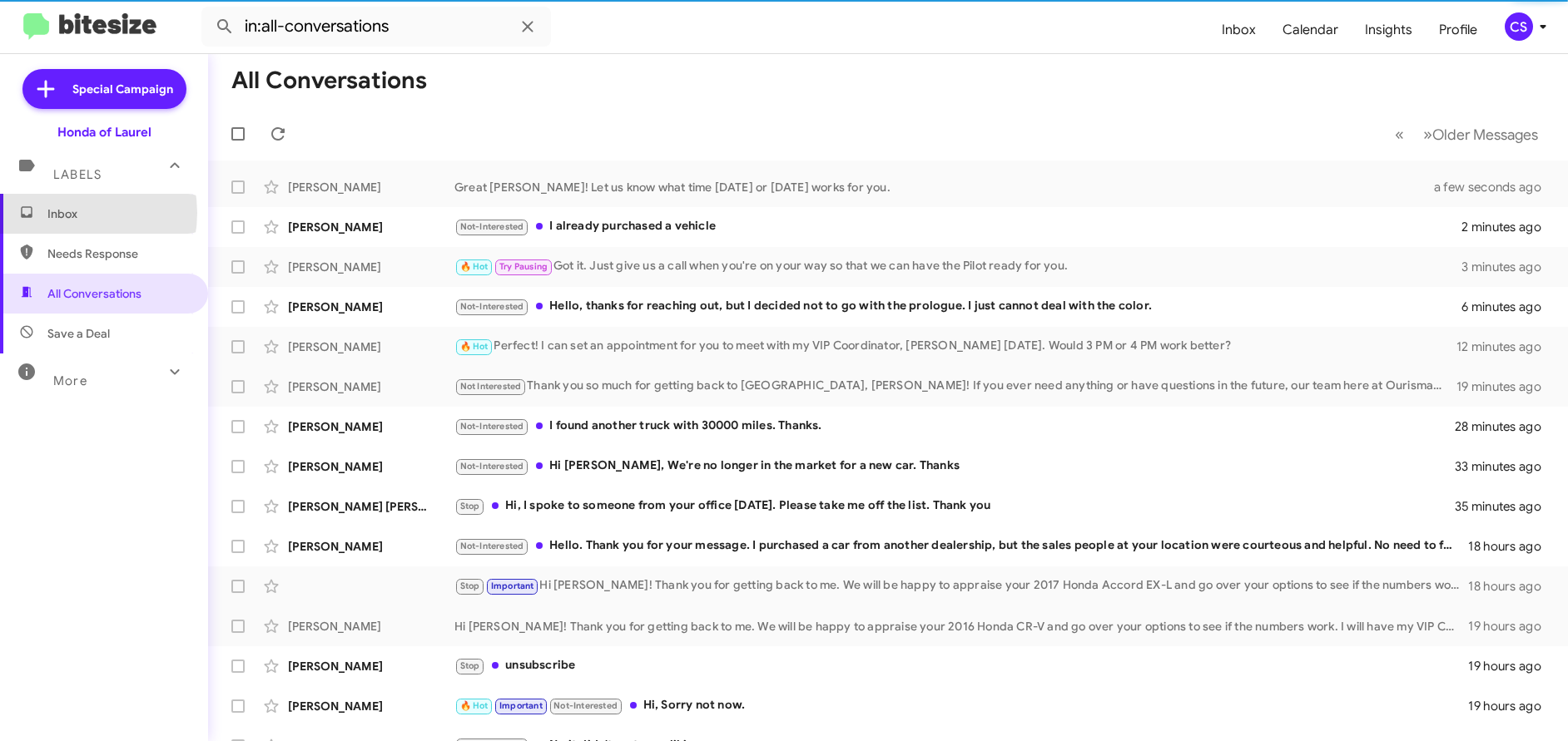
click at [65, 213] on span "Inbox" at bounding box center [118, 213] width 141 height 17
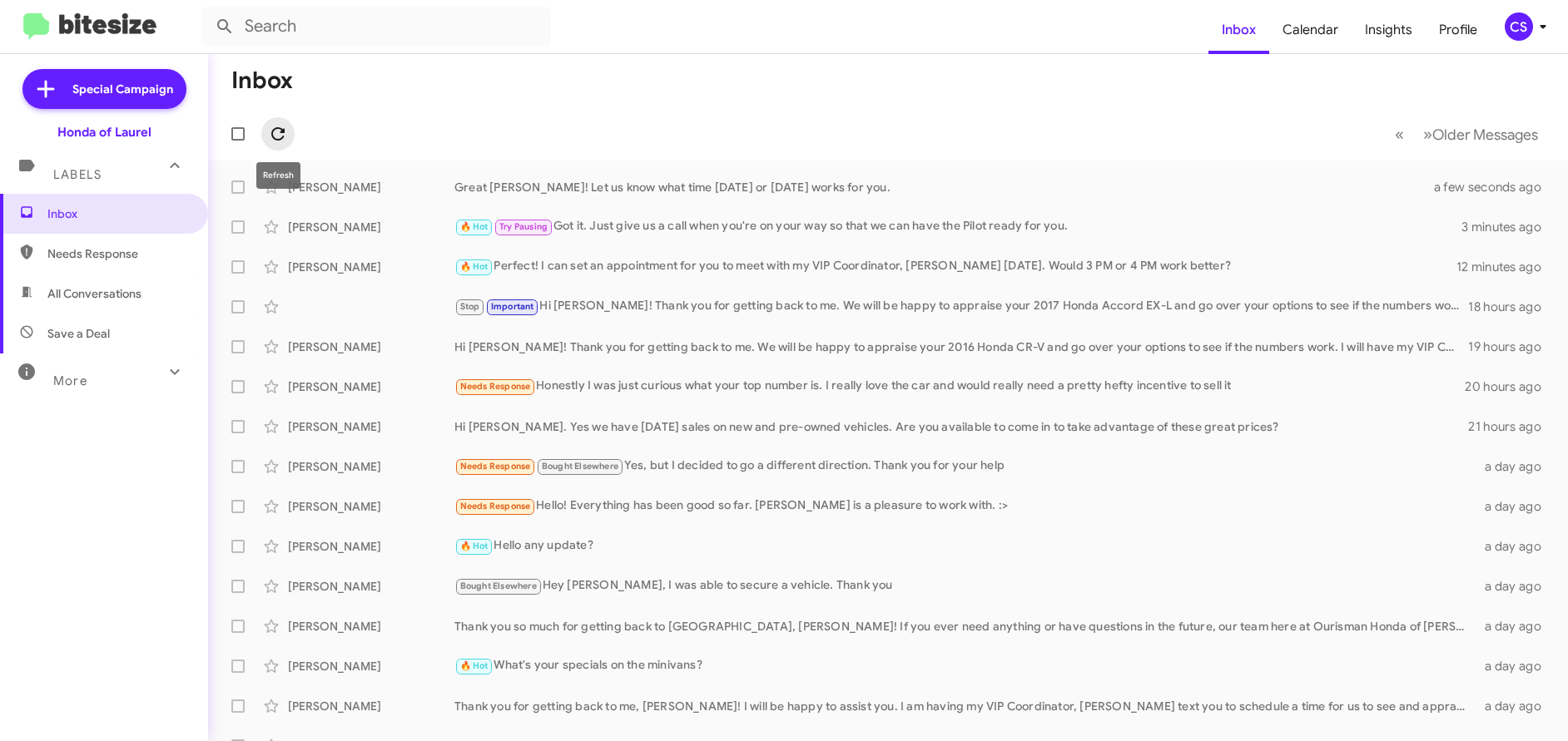
click at [284, 133] on icon at bounding box center [277, 133] width 20 height 20
click at [353, 270] on div "[PERSON_NAME]" at bounding box center [371, 267] width 167 height 17
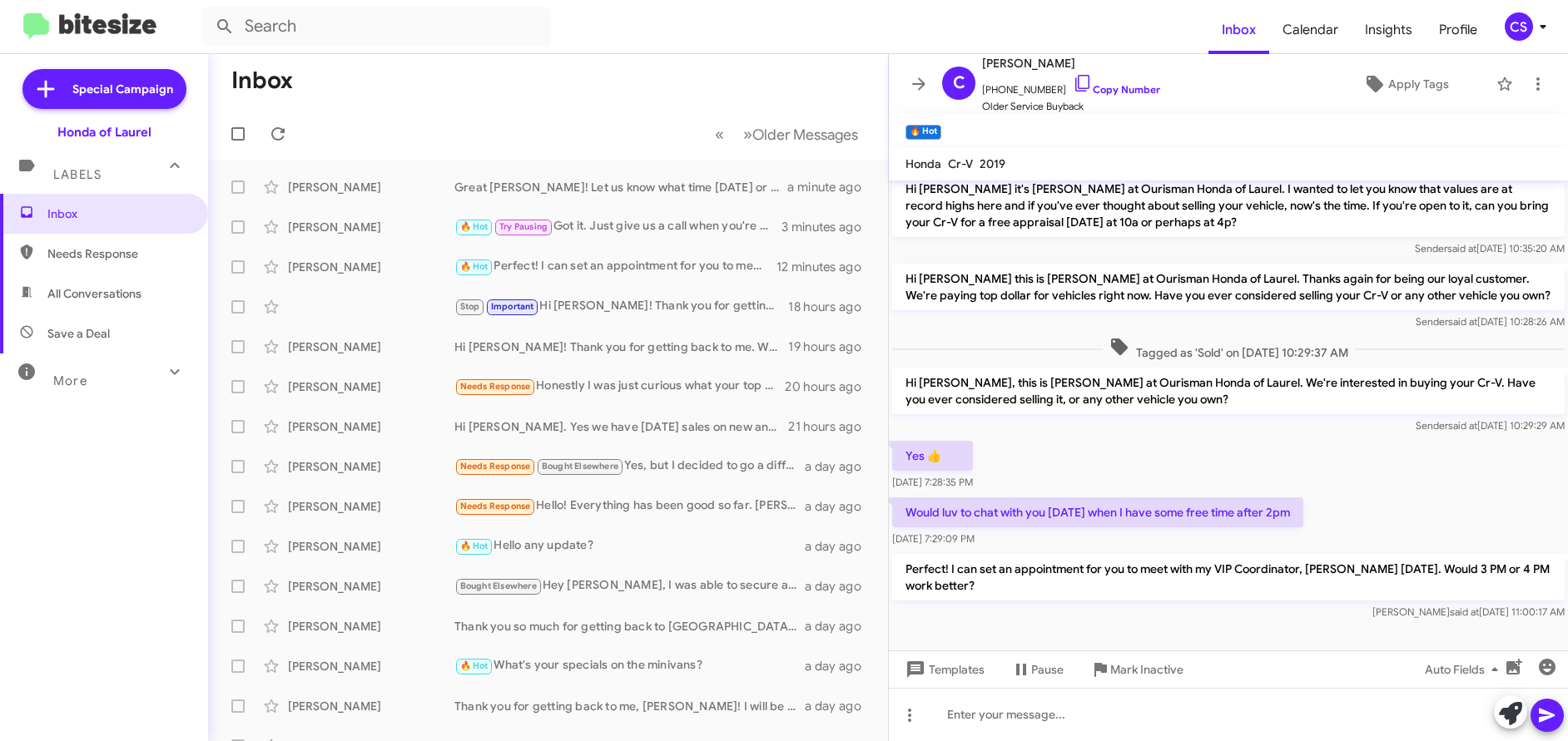
scroll to position [12, 0]
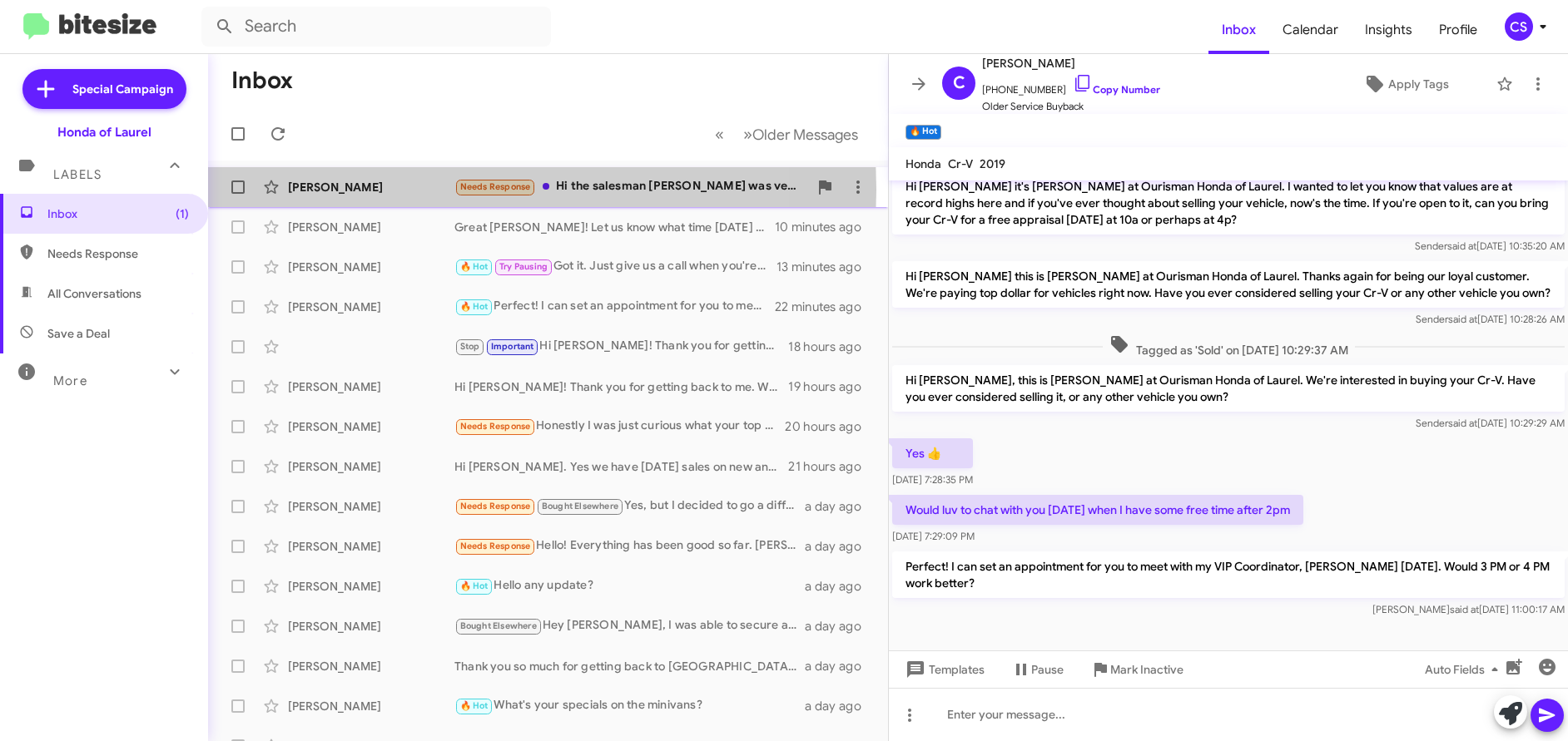
click at [304, 190] on div "[PERSON_NAME]" at bounding box center [371, 187] width 167 height 17
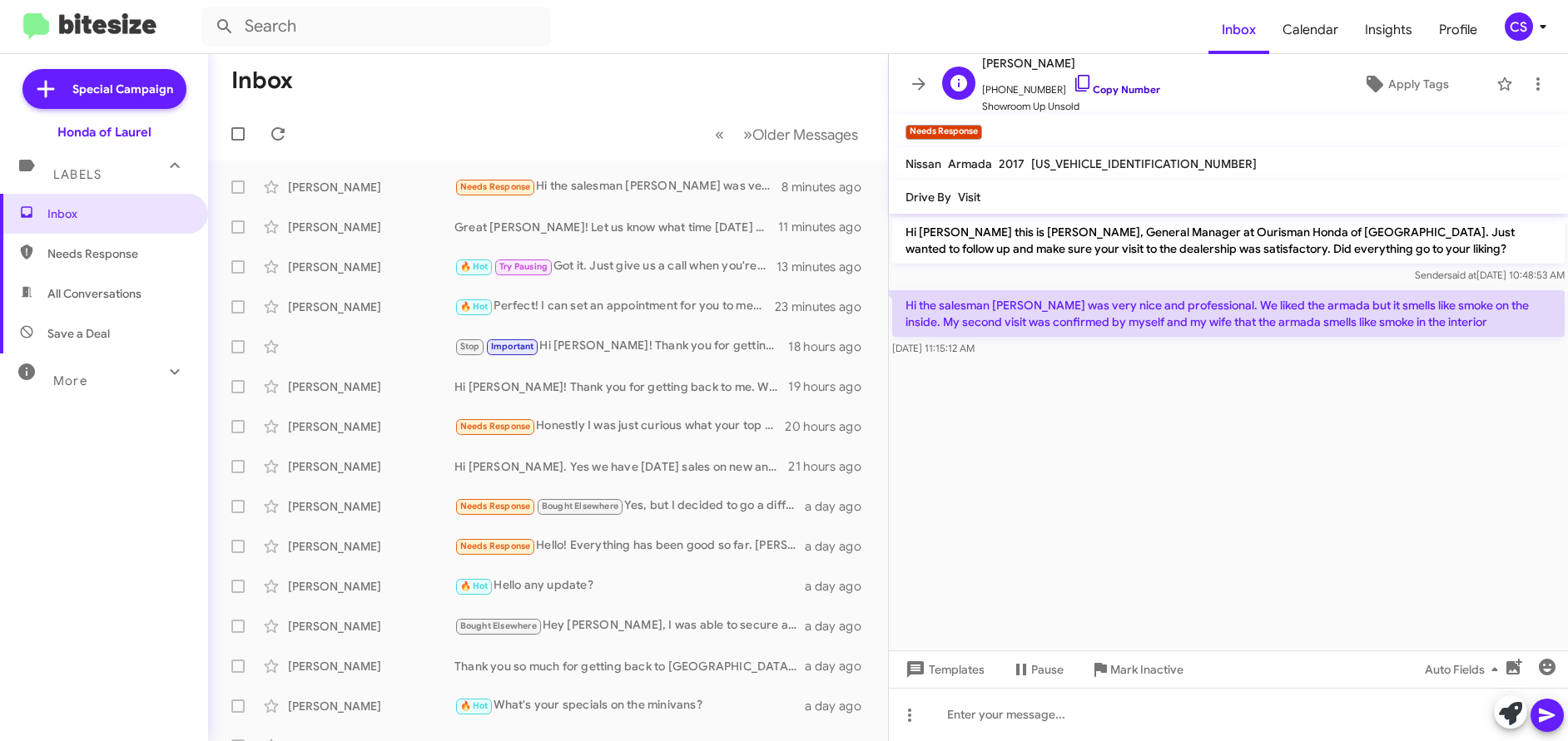
click at [1102, 85] on link "Copy Number" at bounding box center [1117, 90] width 88 height 12
drag, startPoint x: 905, startPoint y: 231, endPoint x: 1233, endPoint y: 475, distance: 408.8
click at [1230, 478] on cdk-virtual-scroll-viewport "Hi [PERSON_NAME] this is [PERSON_NAME], General Manager at Ourisman Honda of [G…" at bounding box center [1227, 433] width 679 height 437
copy div "Hi [PERSON_NAME] this is [PERSON_NAME], General Manager at Ourisman Honda of [G…"
click at [645, 40] on form at bounding box center [704, 26] width 1007 height 40
